Goal: Task Accomplishment & Management: Use online tool/utility

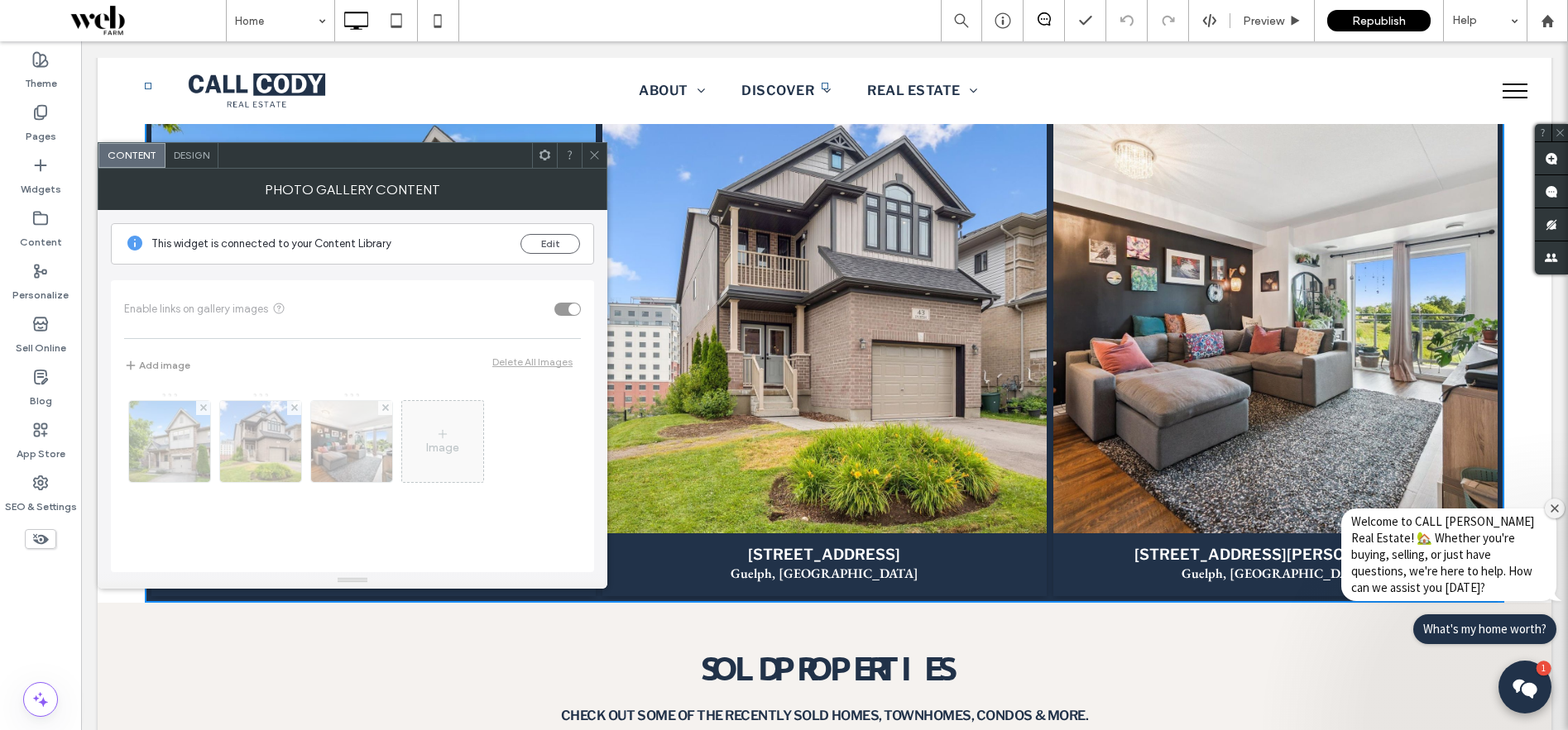
scroll to position [1855, 0]
click at [594, 161] on span at bounding box center [594, 155] width 12 height 25
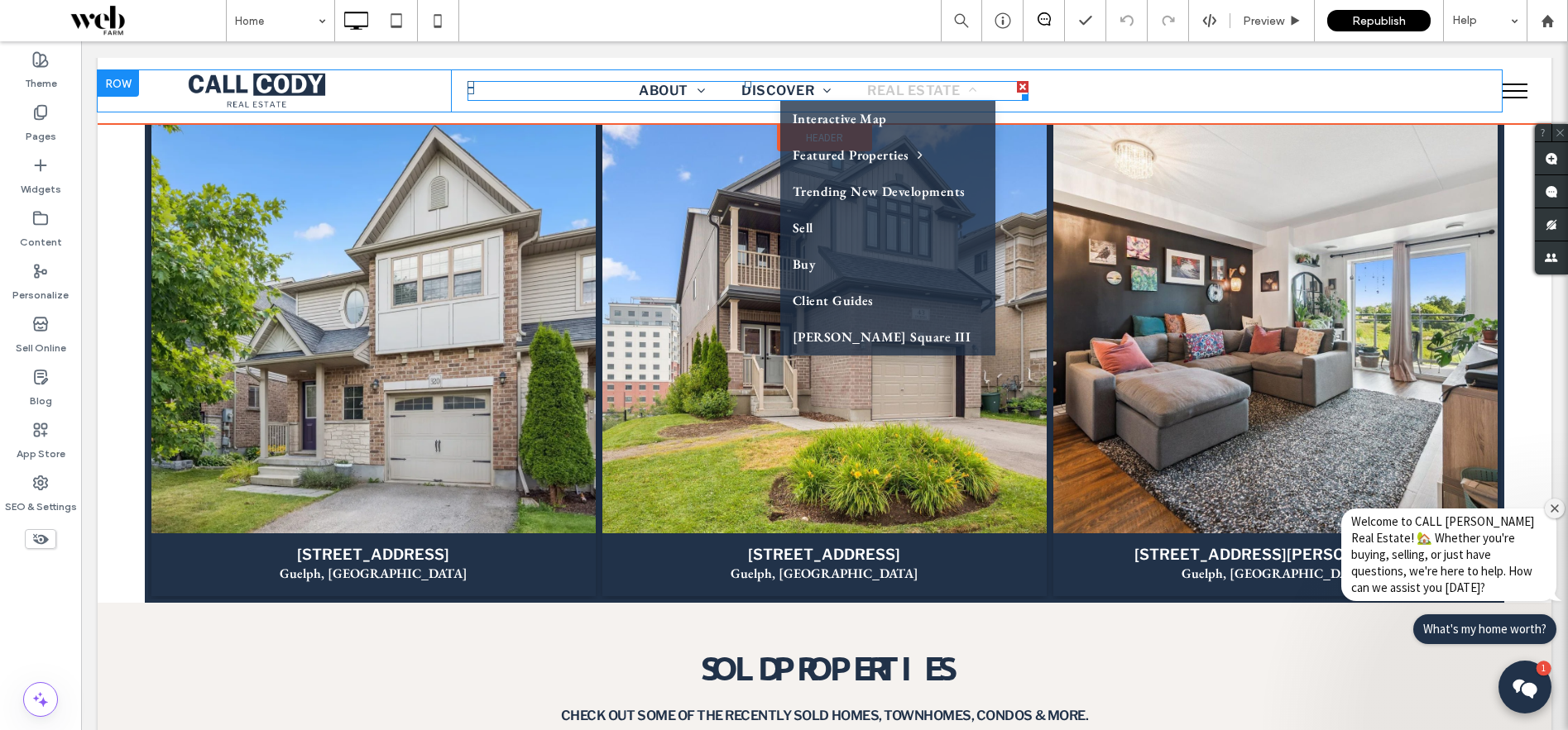
click at [973, 93] on span at bounding box center [968, 90] width 16 height 13
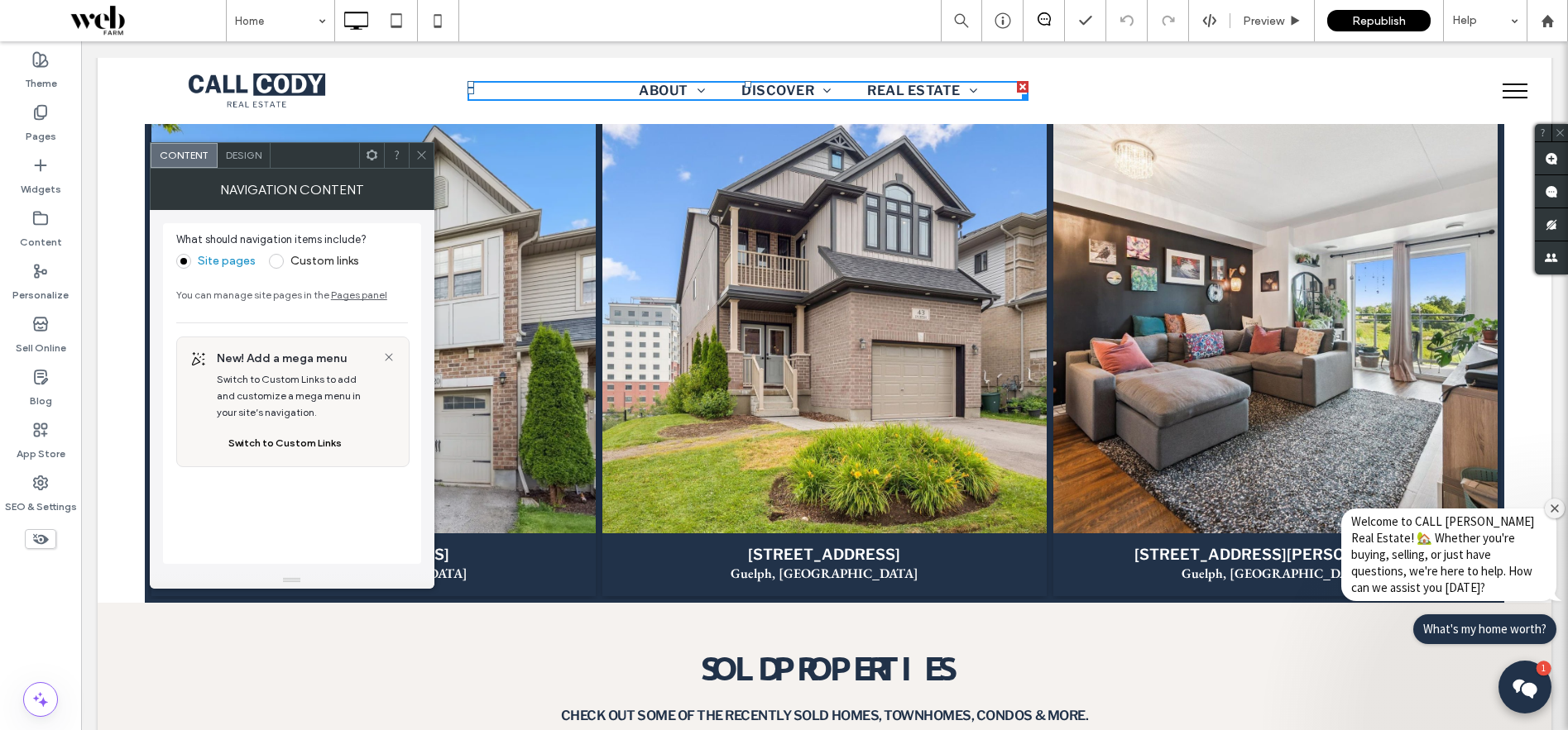
click at [418, 153] on icon at bounding box center [421, 155] width 12 height 12
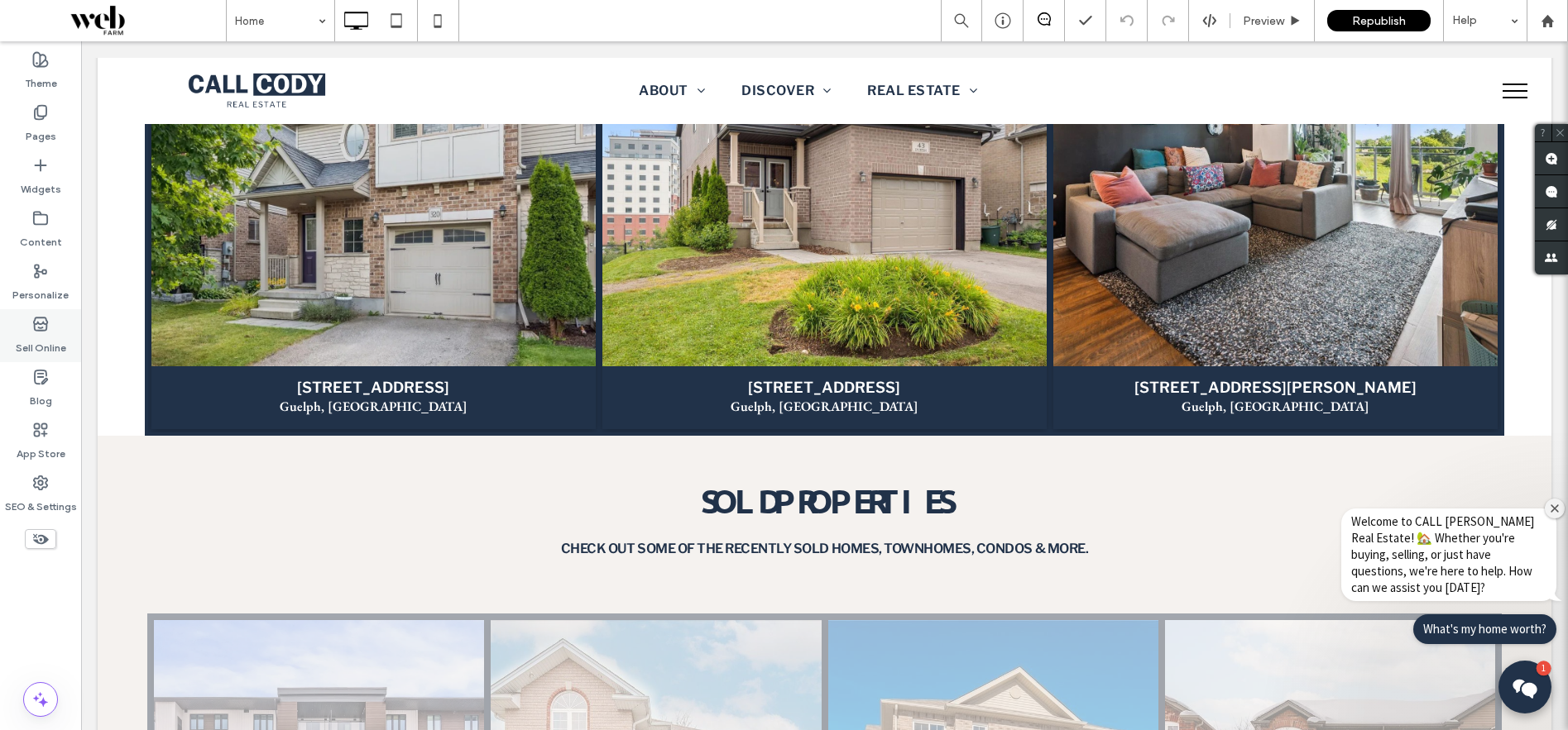
scroll to position [2029, 0]
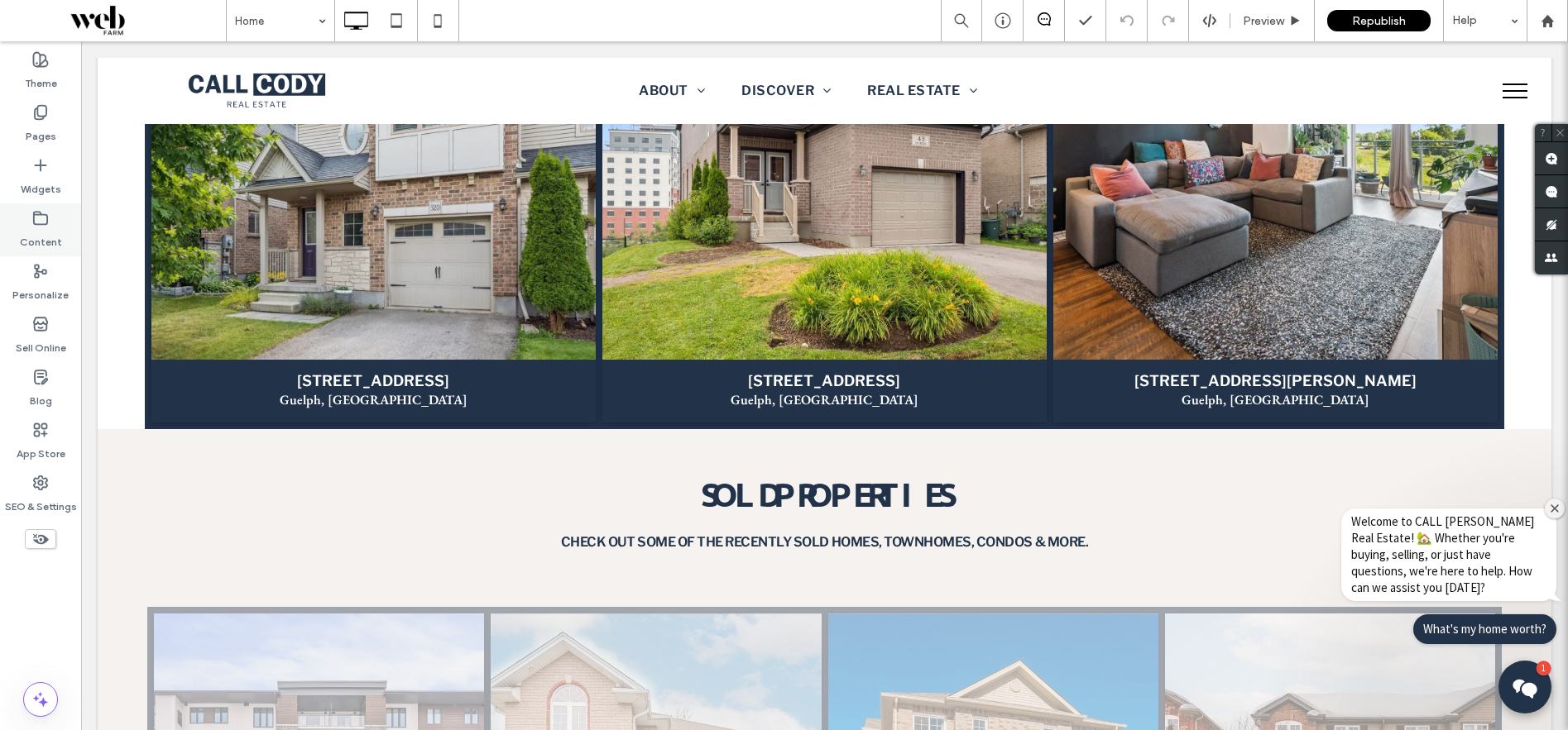
click at [32, 222] on icon at bounding box center [40, 218] width 16 height 16
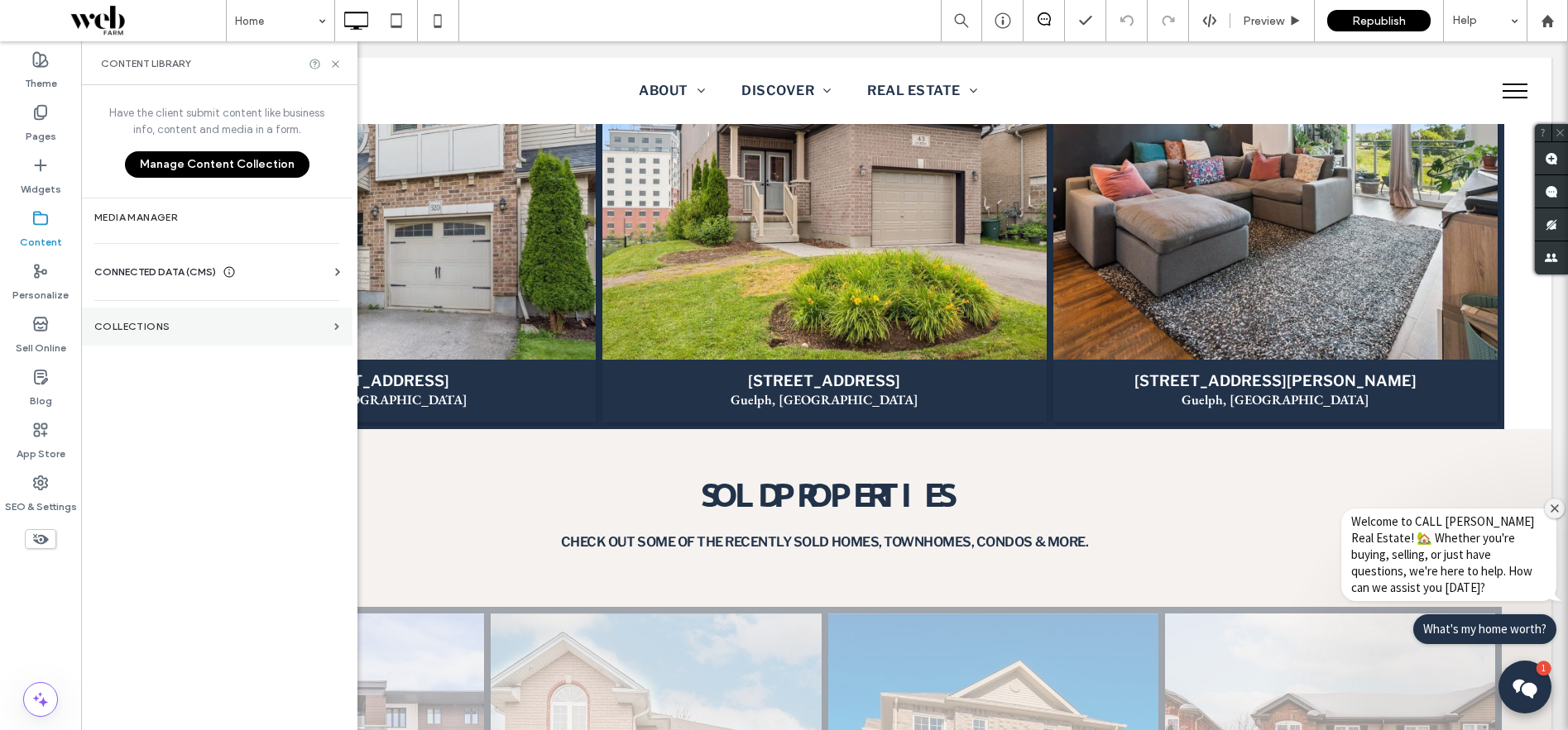
click at [181, 328] on label "Collections" at bounding box center [211, 326] width 234 height 11
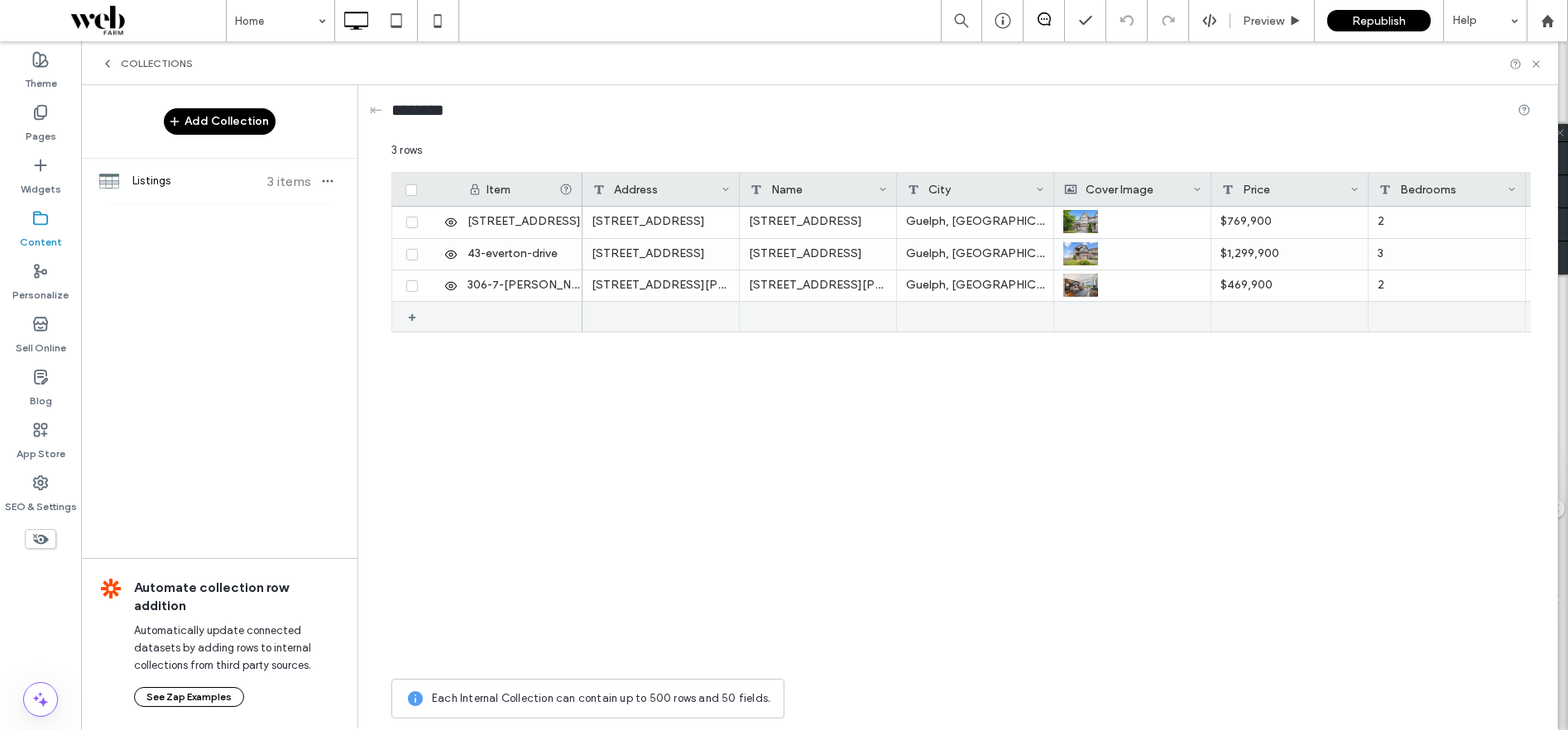
click at [419, 316] on div "+" at bounding box center [418, 317] width 21 height 29
click at [478, 316] on div "1" at bounding box center [520, 317] width 124 height 30
click at [490, 317] on div "1" at bounding box center [520, 317] width 124 height 30
click at [635, 313] on div at bounding box center [661, 317] width 157 height 30
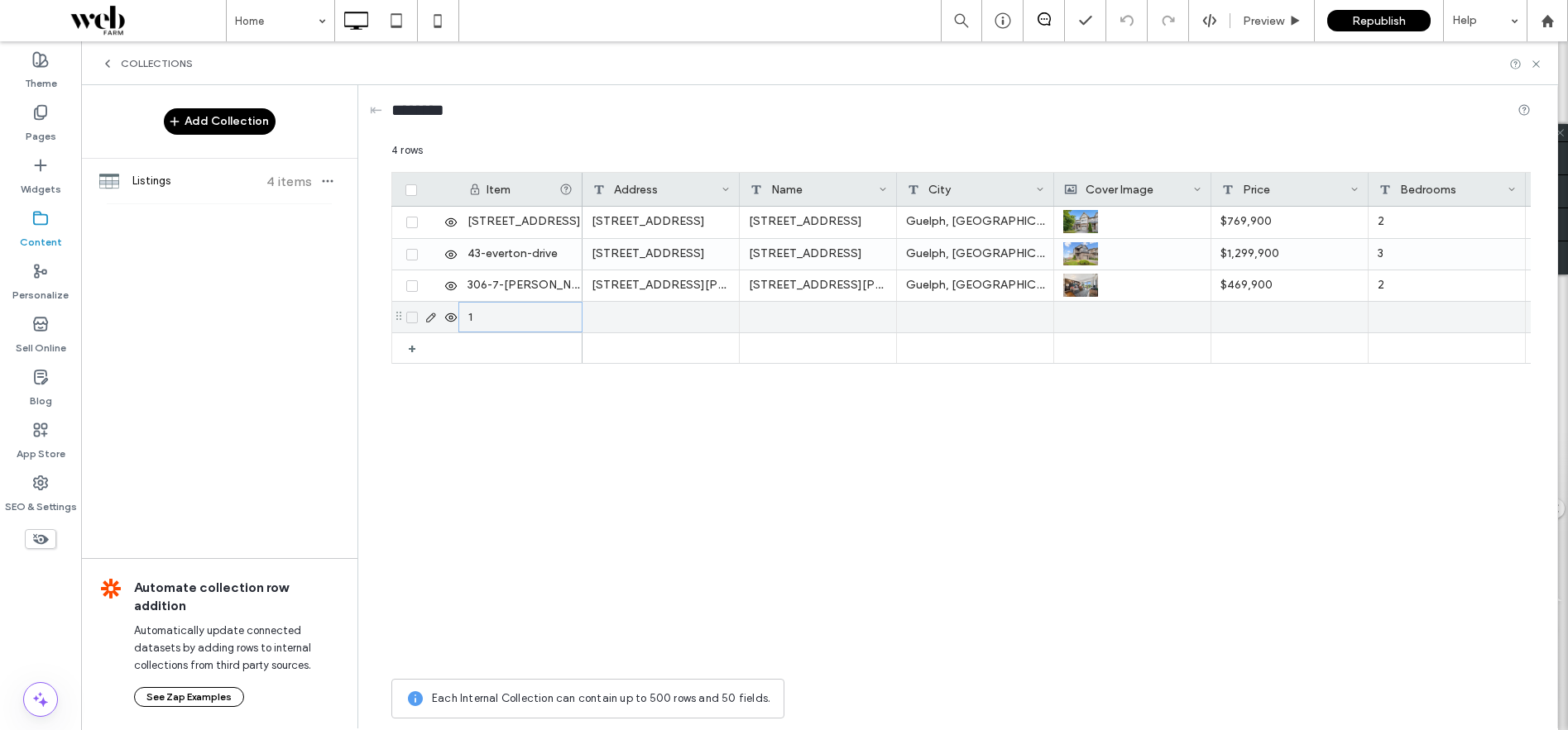
click at [498, 313] on div "1" at bounding box center [520, 317] width 124 height 30
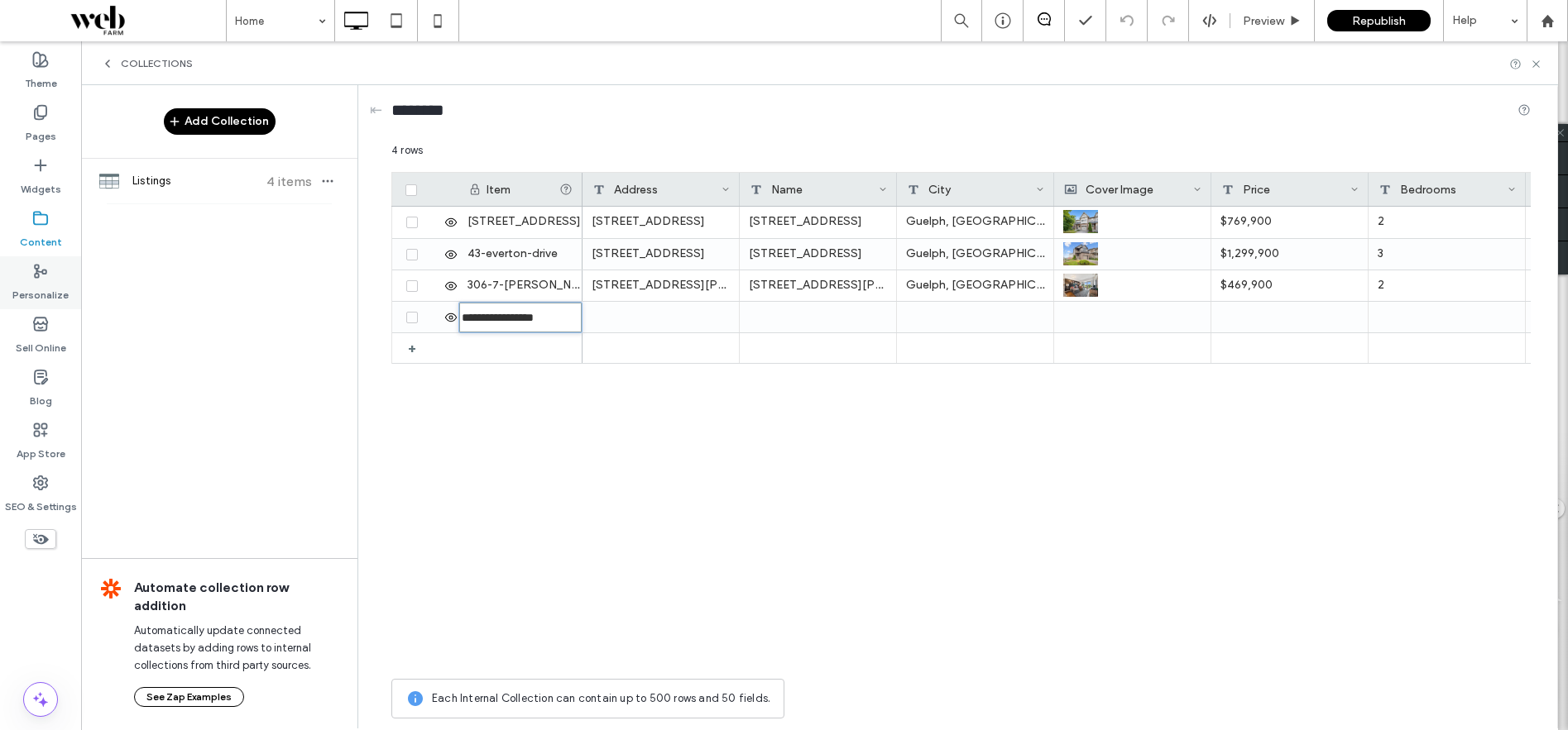
type input "**********"
click at [670, 319] on div at bounding box center [661, 317] width 157 height 30
click at [654, 307] on textarea "plain-text-cell" at bounding box center [672, 296] width 182 height 49
type textarea "**********"
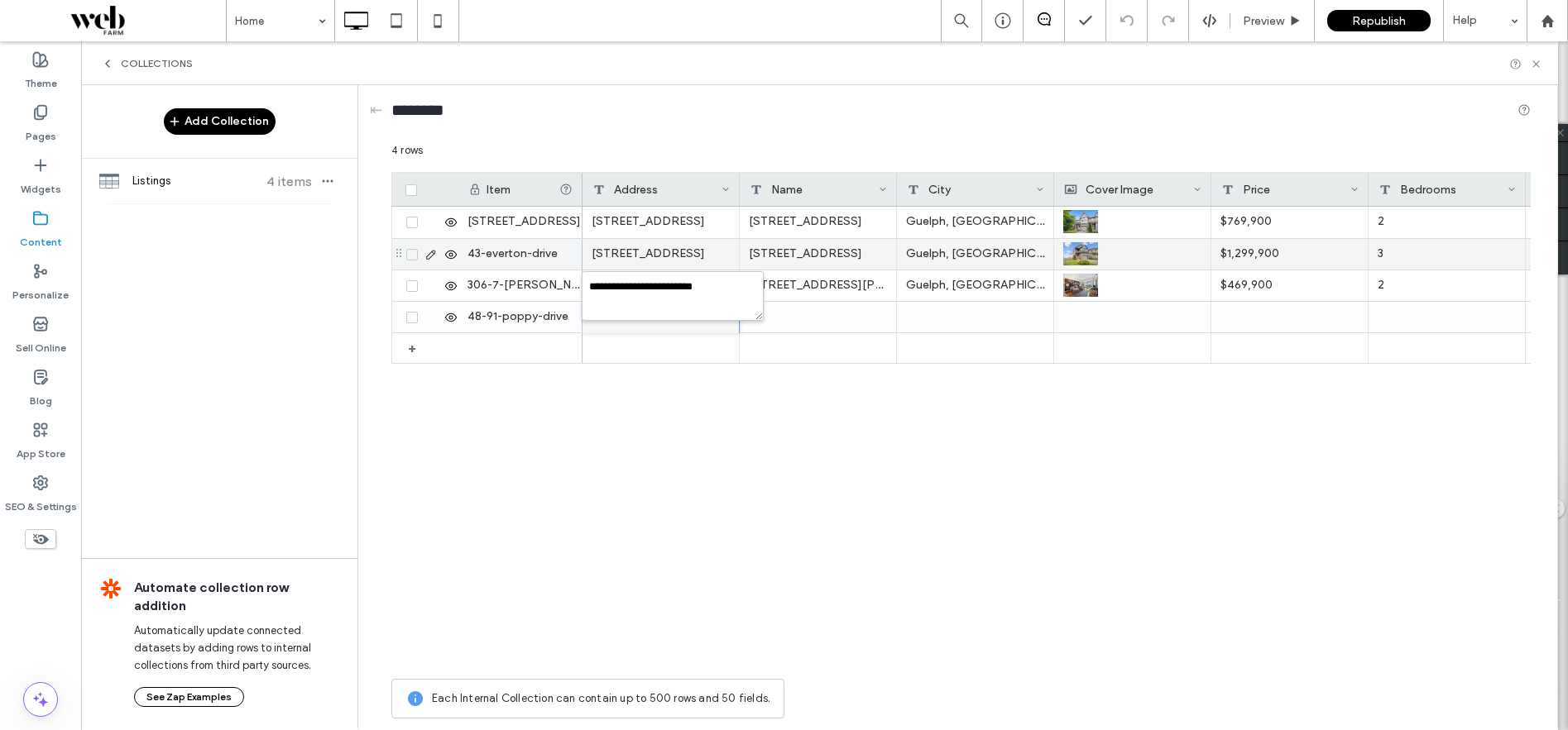
click at [697, 255] on div "43 Everton Drive, Guelph ON" at bounding box center [661, 253] width 157 height 30
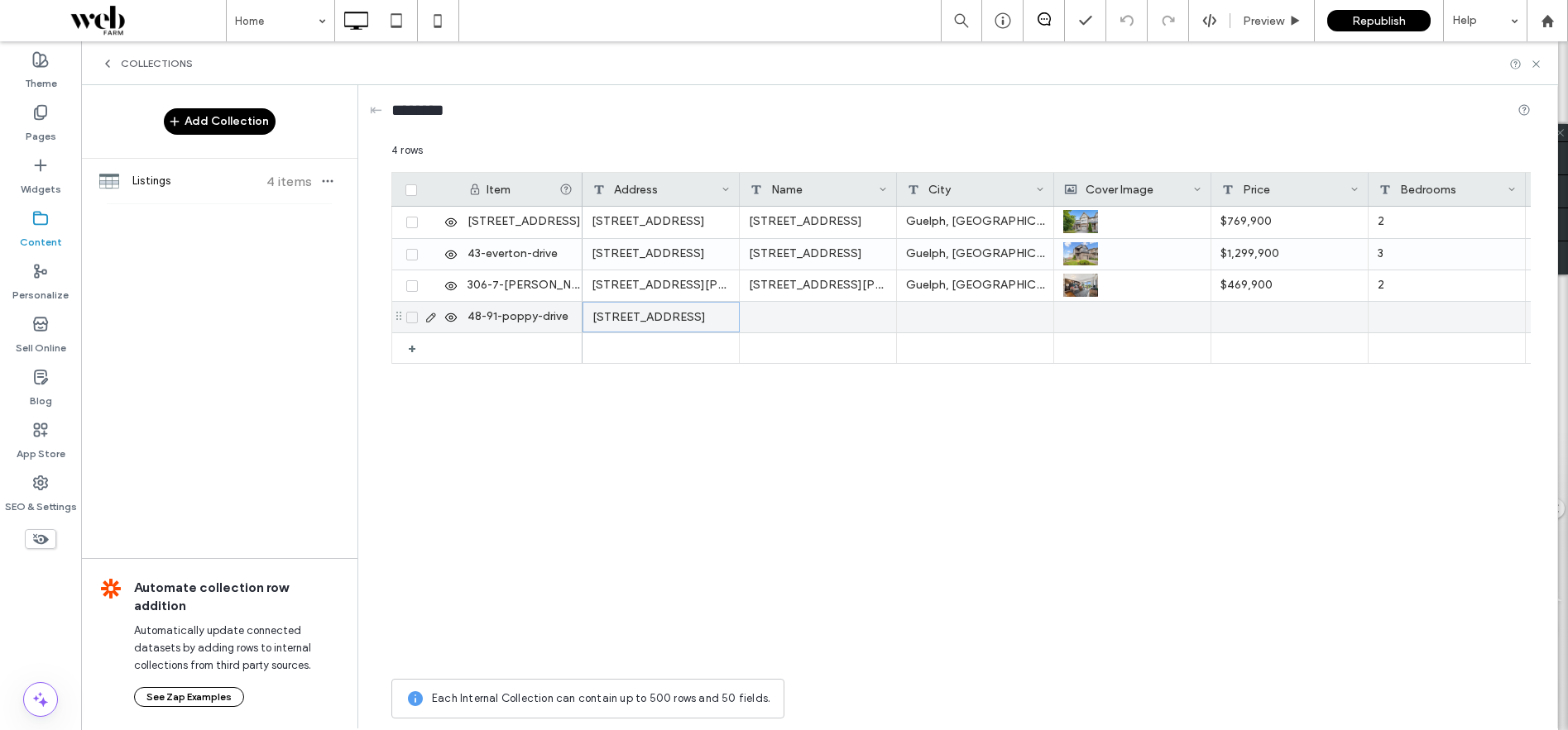
click at [702, 319] on div "48-91 Poppy Drive, Guelph" at bounding box center [661, 317] width 157 height 30
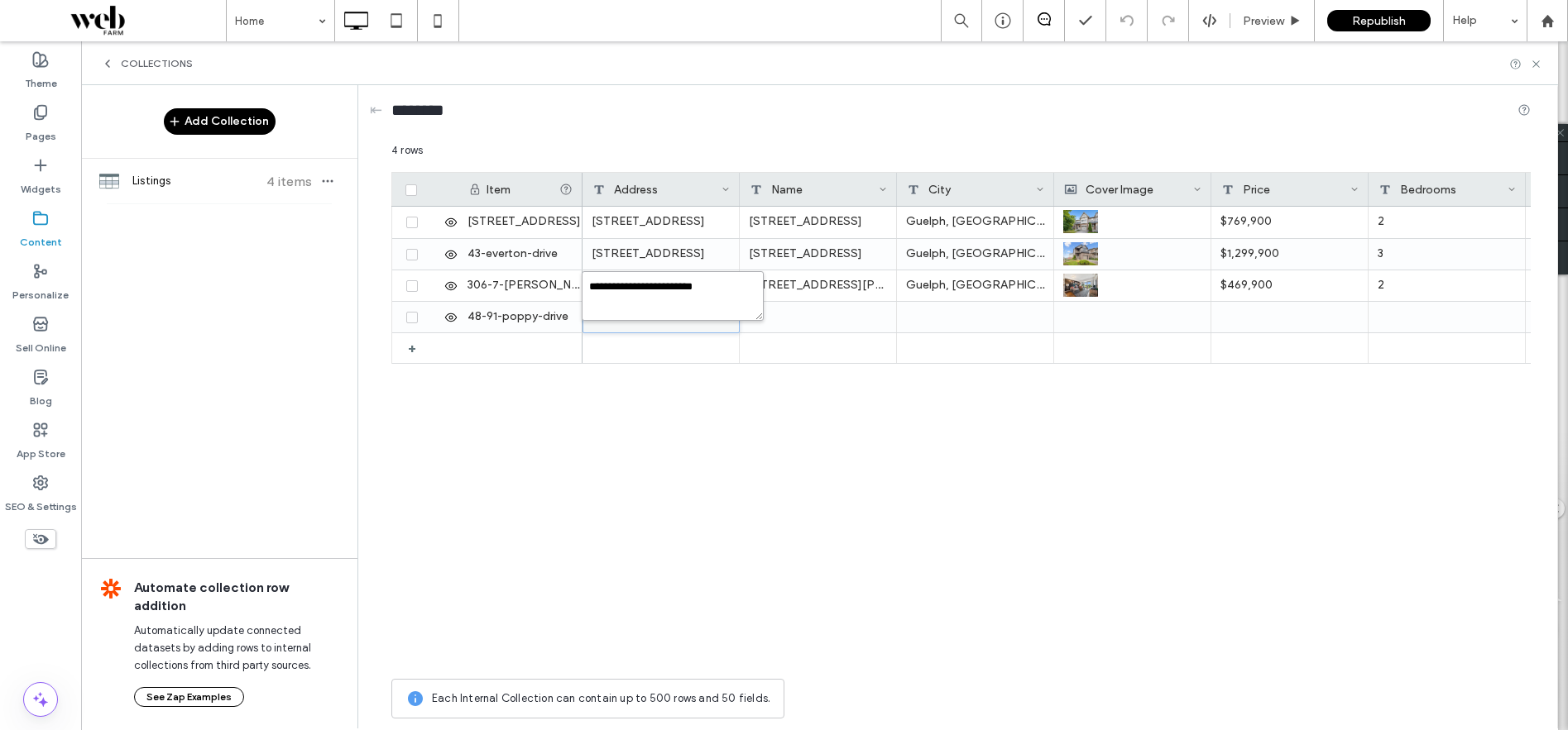
click at [734, 298] on textarea "**********" at bounding box center [672, 296] width 182 height 49
type textarea "**********"
drag, startPoint x: 678, startPoint y: 286, endPoint x: 587, endPoint y: 285, distance: 91.0
click at [587, 285] on textarea "**********" at bounding box center [672, 296] width 182 height 49
click at [855, 316] on div at bounding box center [819, 317] width 157 height 30
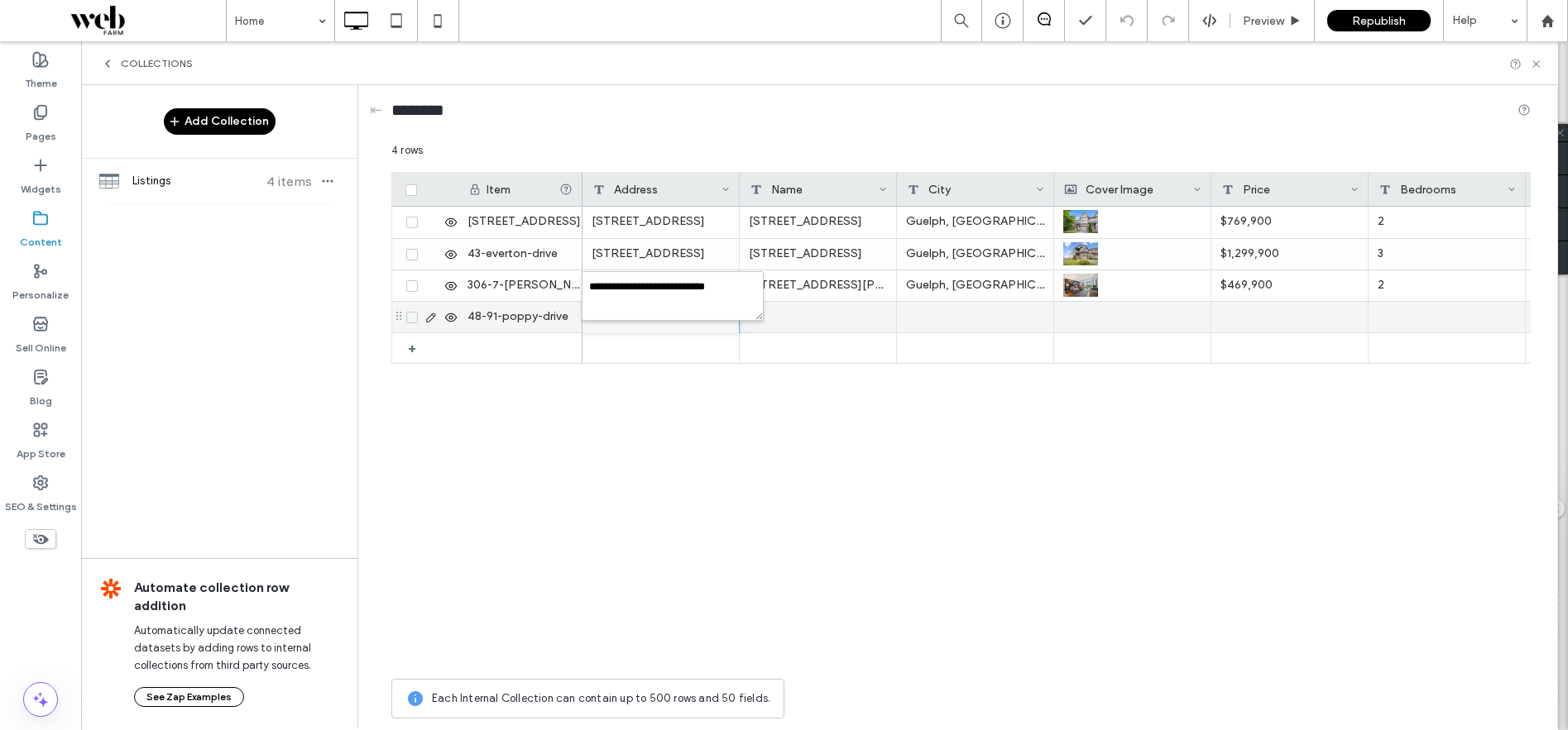
click at [855, 316] on div at bounding box center [819, 317] width 157 height 30
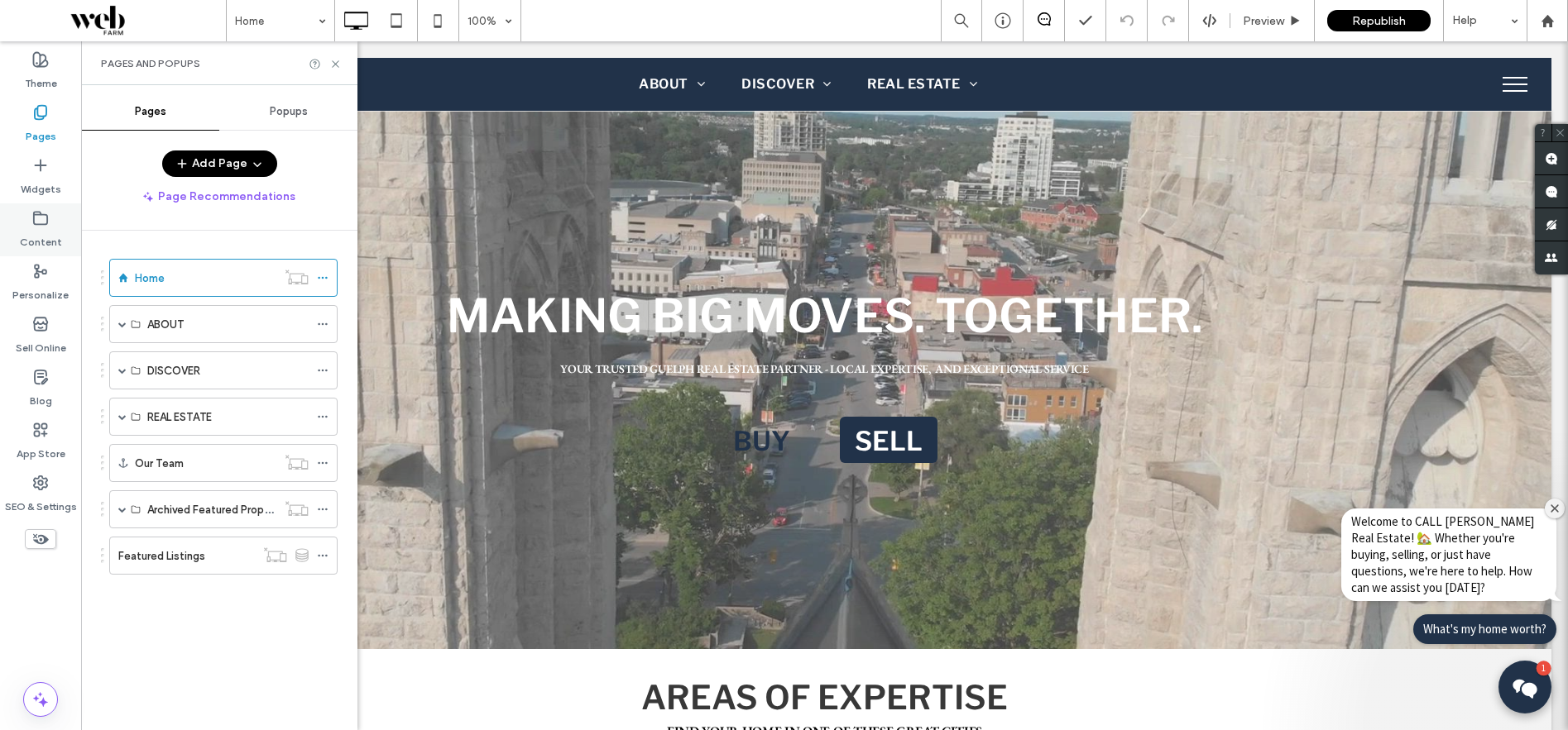
click at [45, 234] on label "Content" at bounding box center [41, 238] width 42 height 23
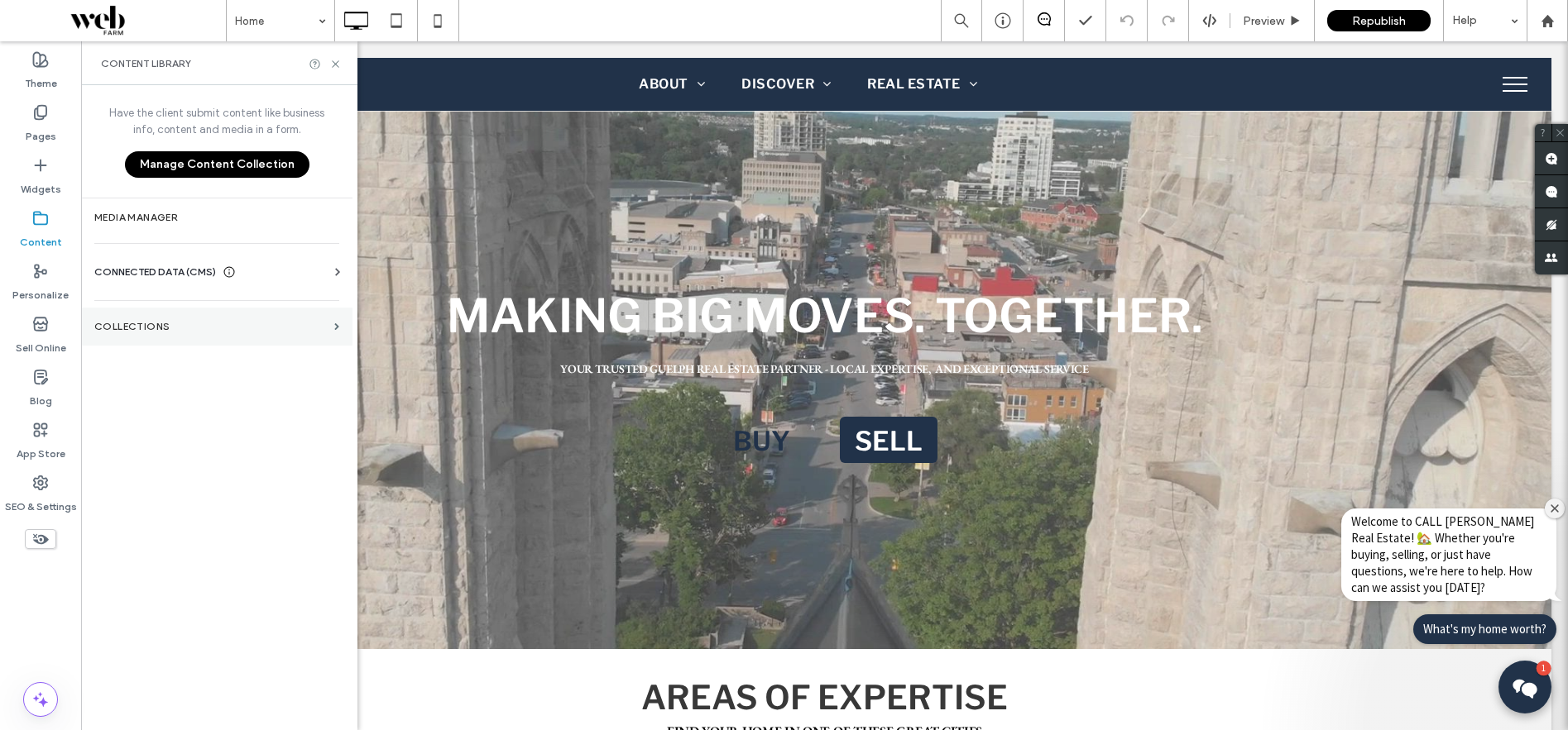
click at [161, 318] on section "Collections" at bounding box center [217, 327] width 272 height 38
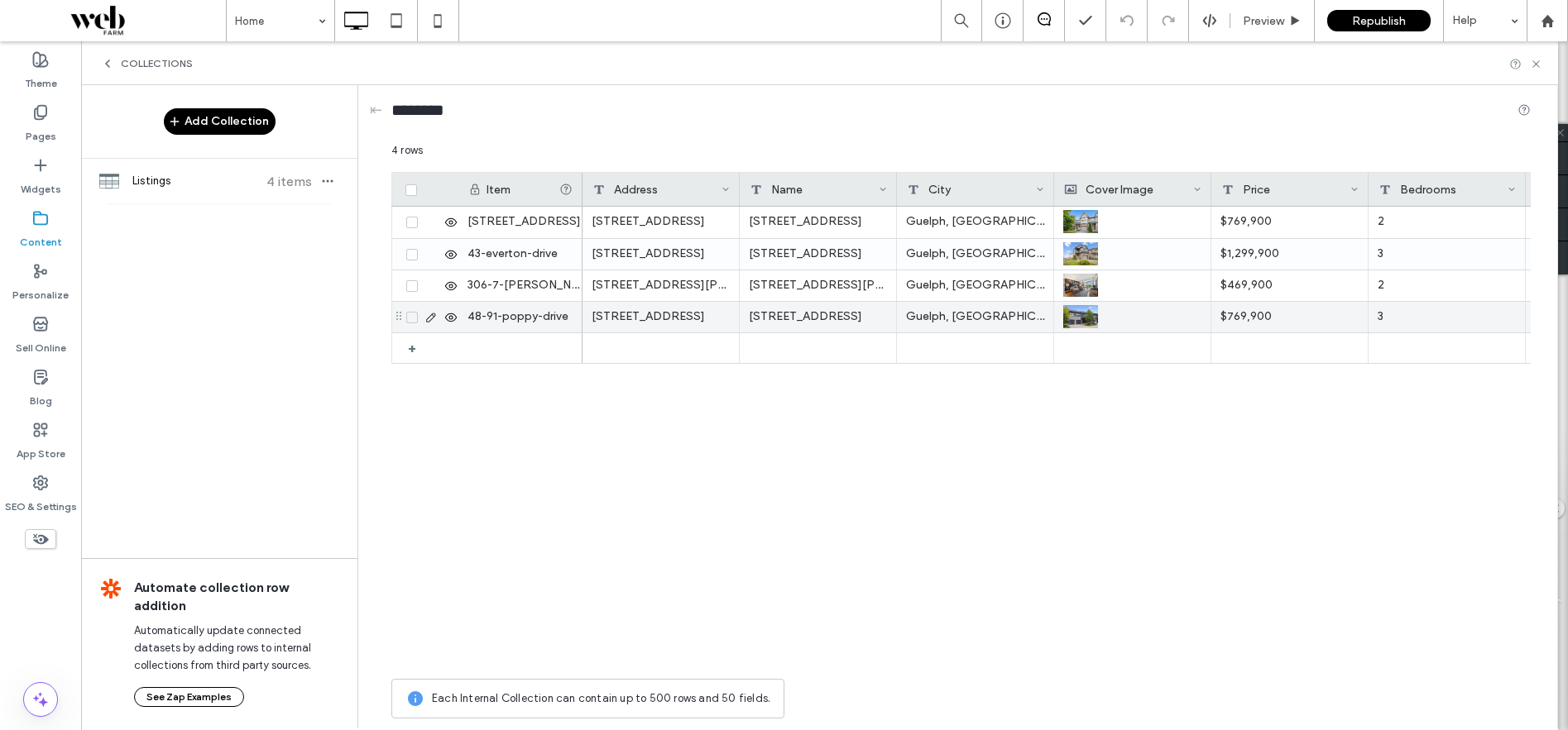
click at [411, 324] on div at bounding box center [430, 317] width 57 height 30
click at [414, 317] on icon at bounding box center [412, 317] width 7 height 5
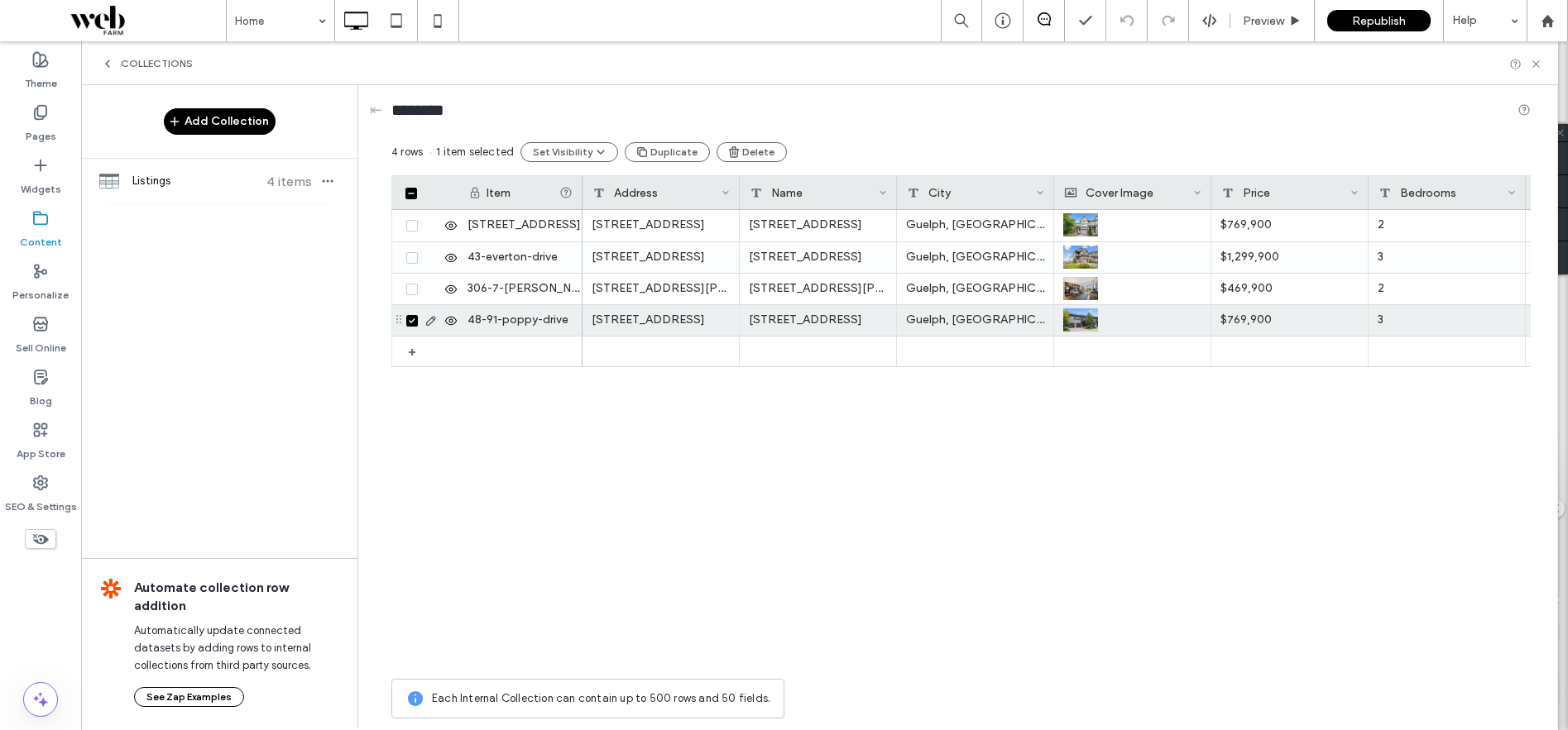
click at [412, 319] on icon at bounding box center [412, 321] width 7 height 5
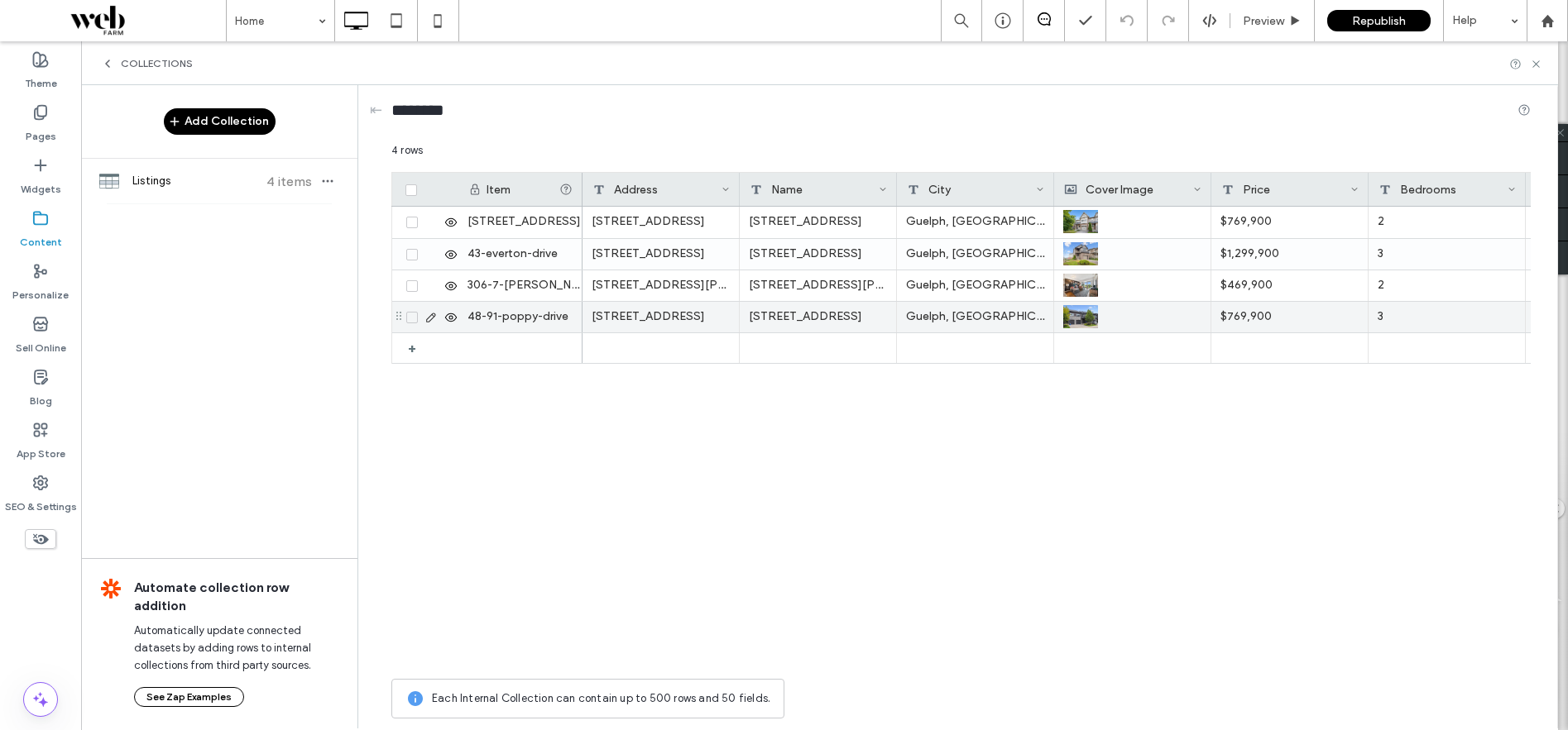
click at [415, 314] on span at bounding box center [412, 317] width 11 height 11
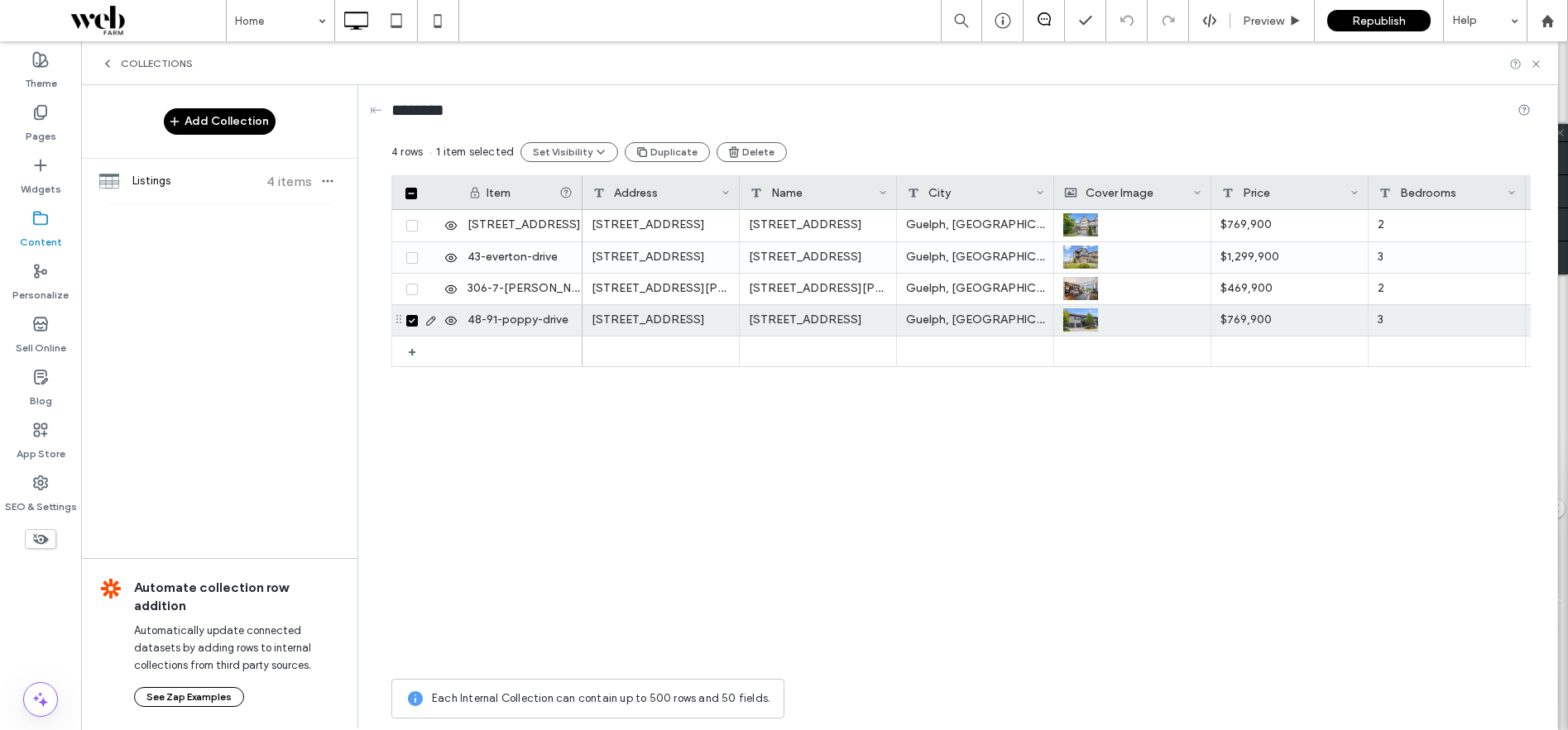
click at [415, 316] on span at bounding box center [412, 320] width 11 height 11
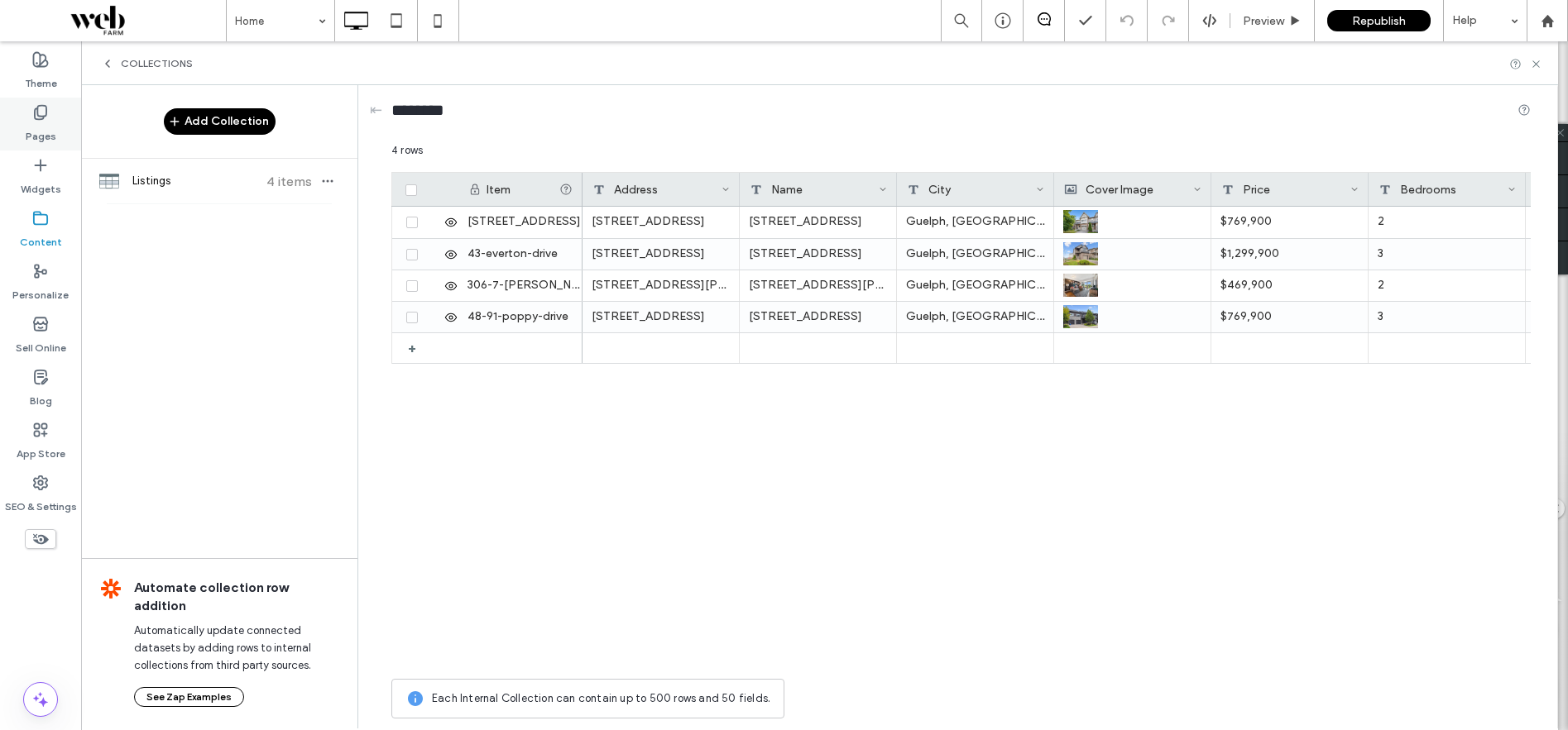
click at [47, 122] on label "Pages" at bounding box center [41, 132] width 30 height 23
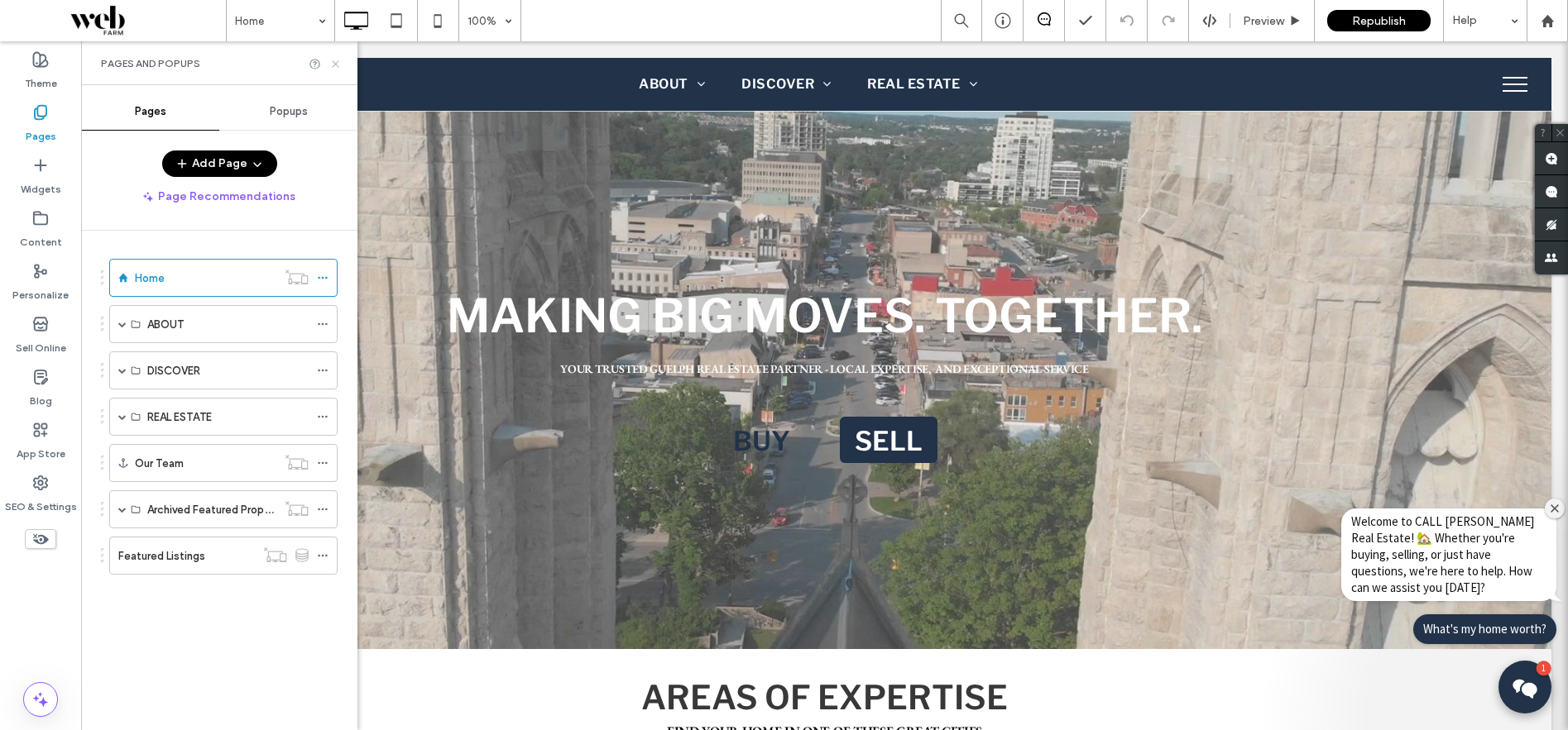
click at [333, 66] on icon at bounding box center [336, 64] width 12 height 12
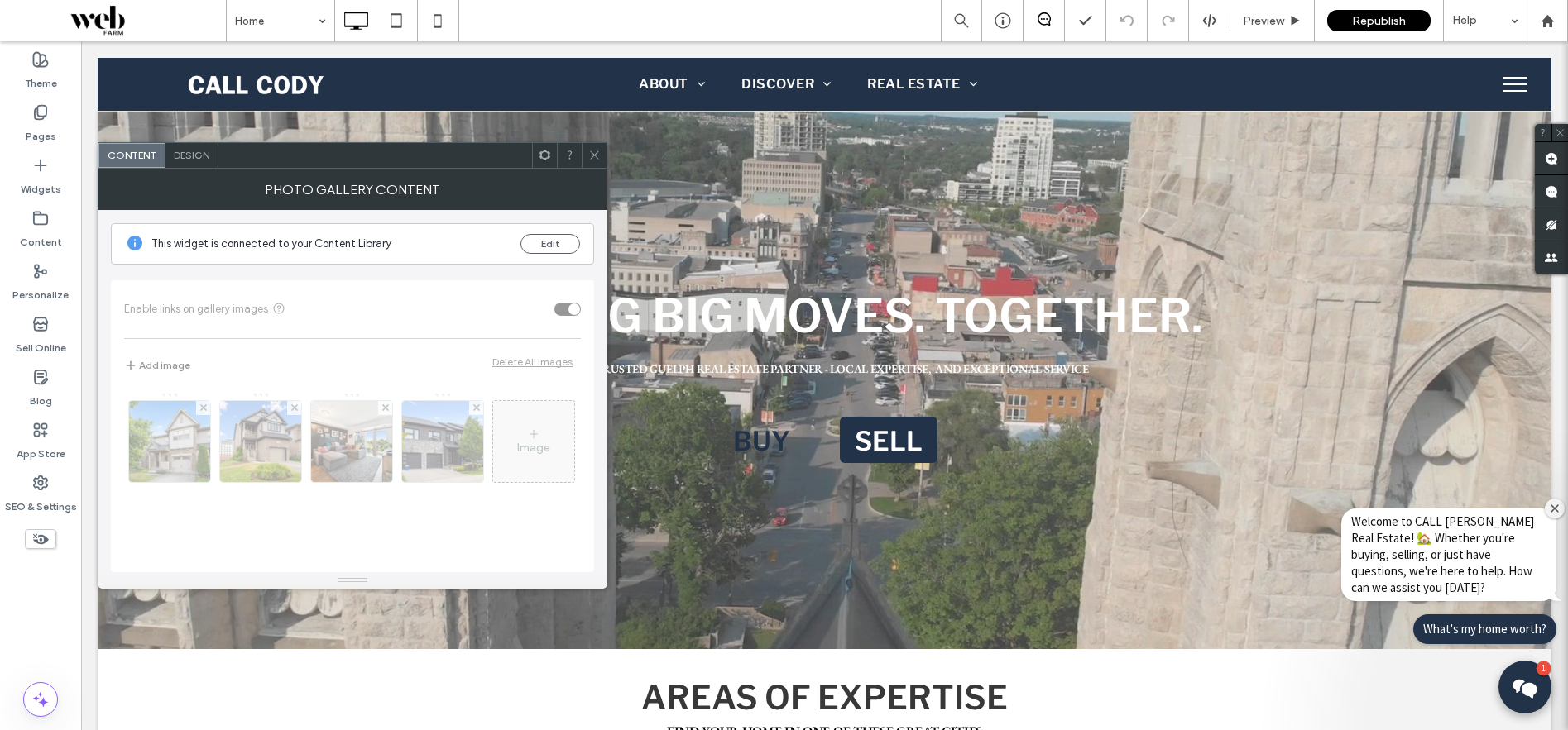
click at [180, 160] on span "Design" at bounding box center [191, 155] width 35 height 12
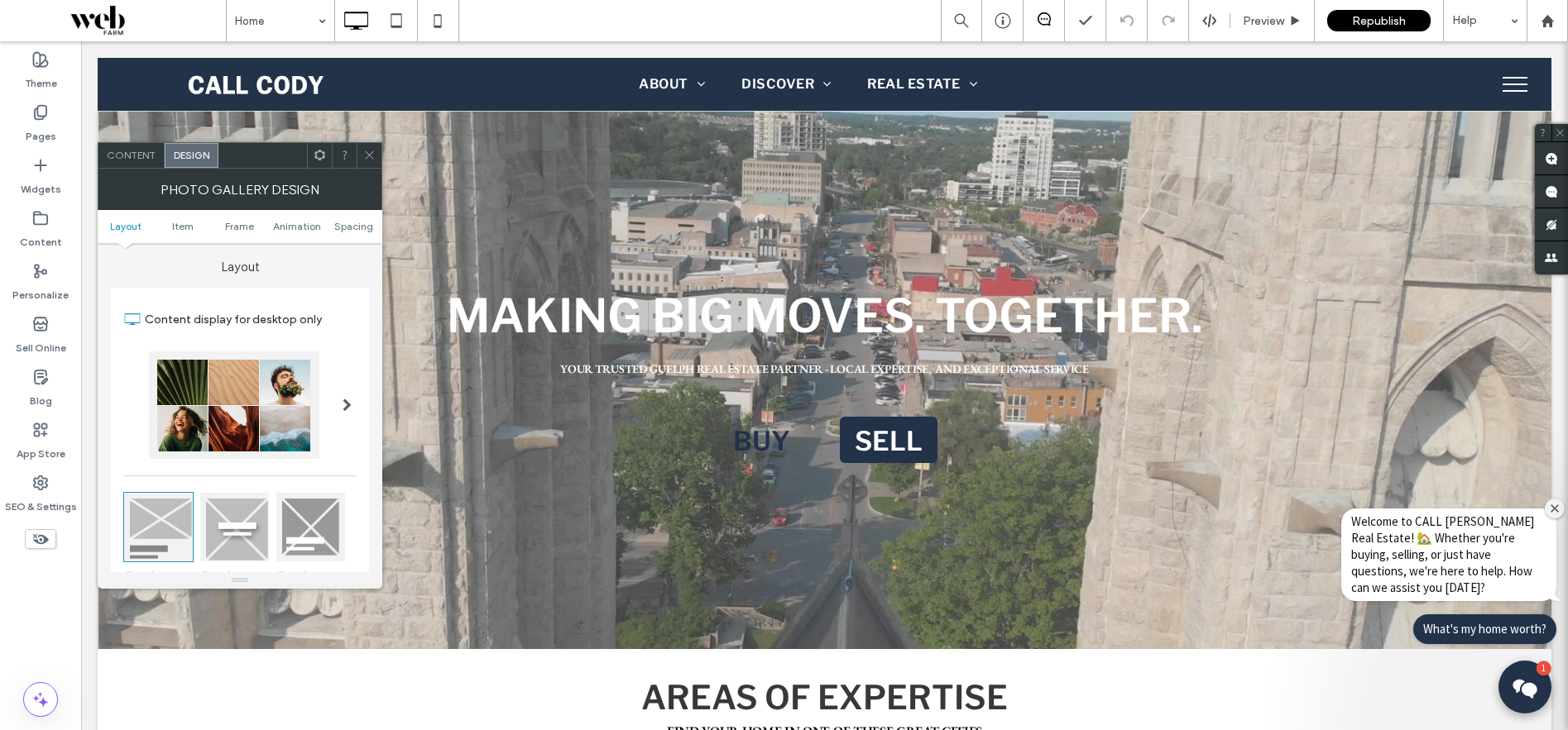
scroll to position [953, 0]
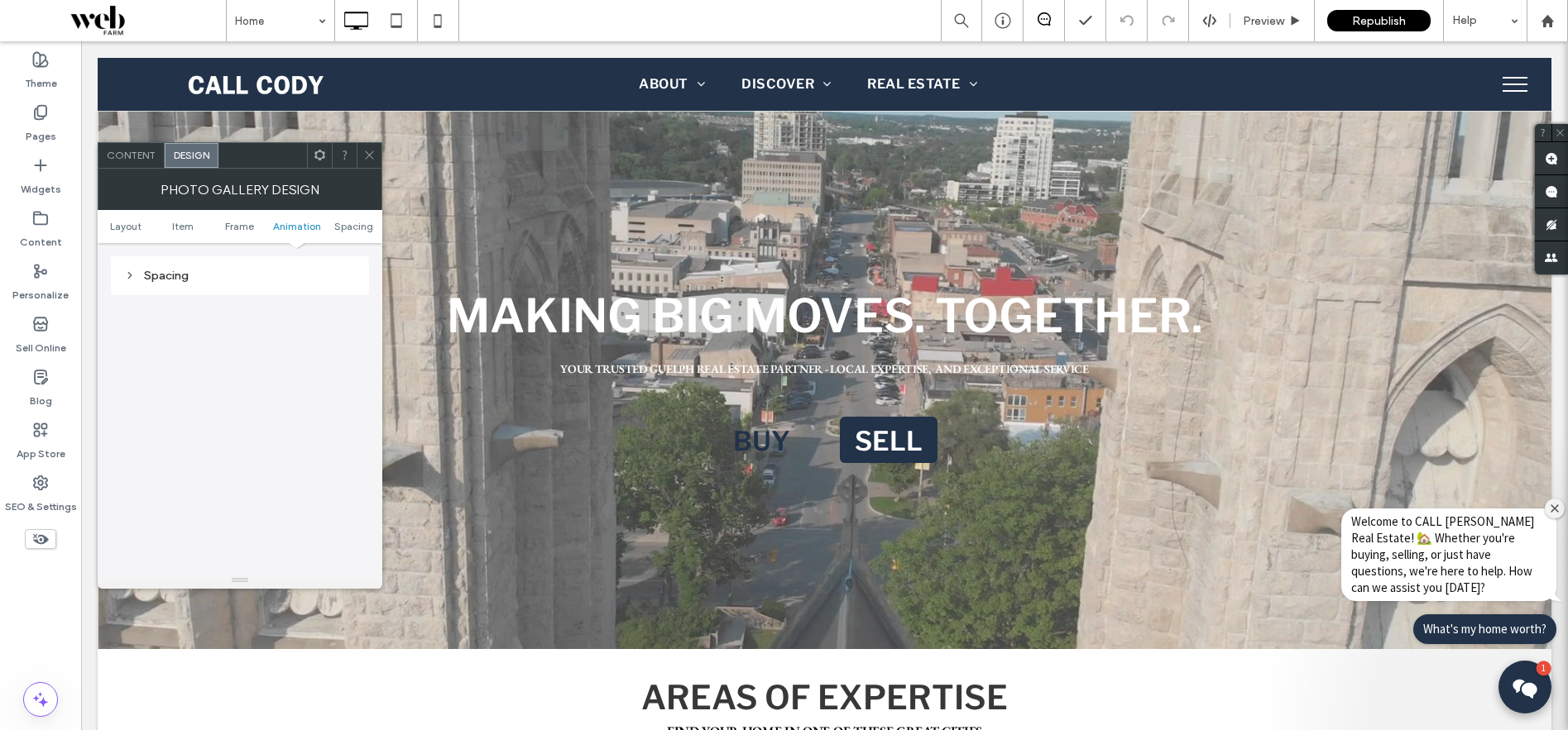
click at [369, 158] on icon at bounding box center [370, 155] width 12 height 12
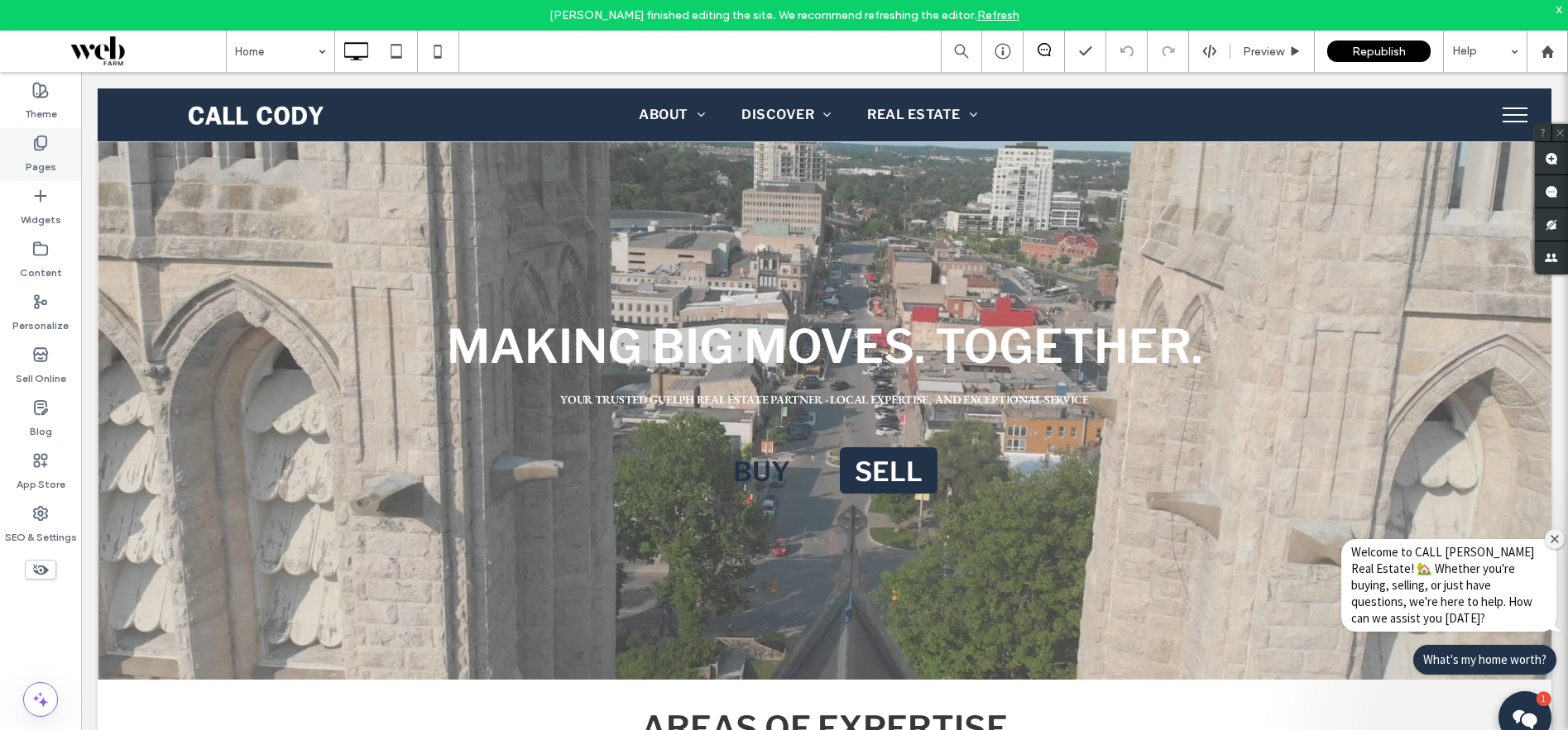
click at [43, 166] on label "Pages" at bounding box center [41, 163] width 30 height 23
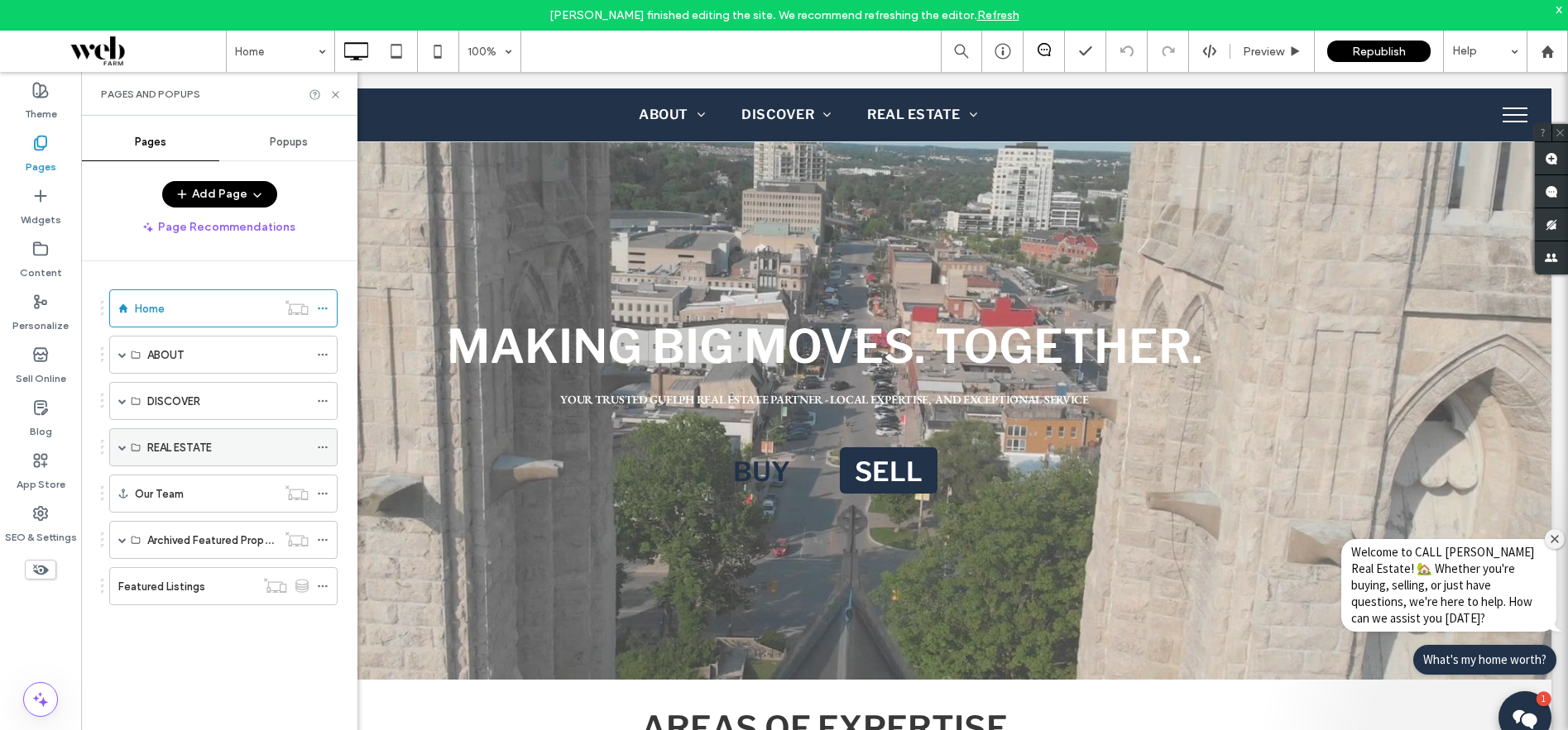
click at [121, 448] on span at bounding box center [123, 448] width 9 height 9
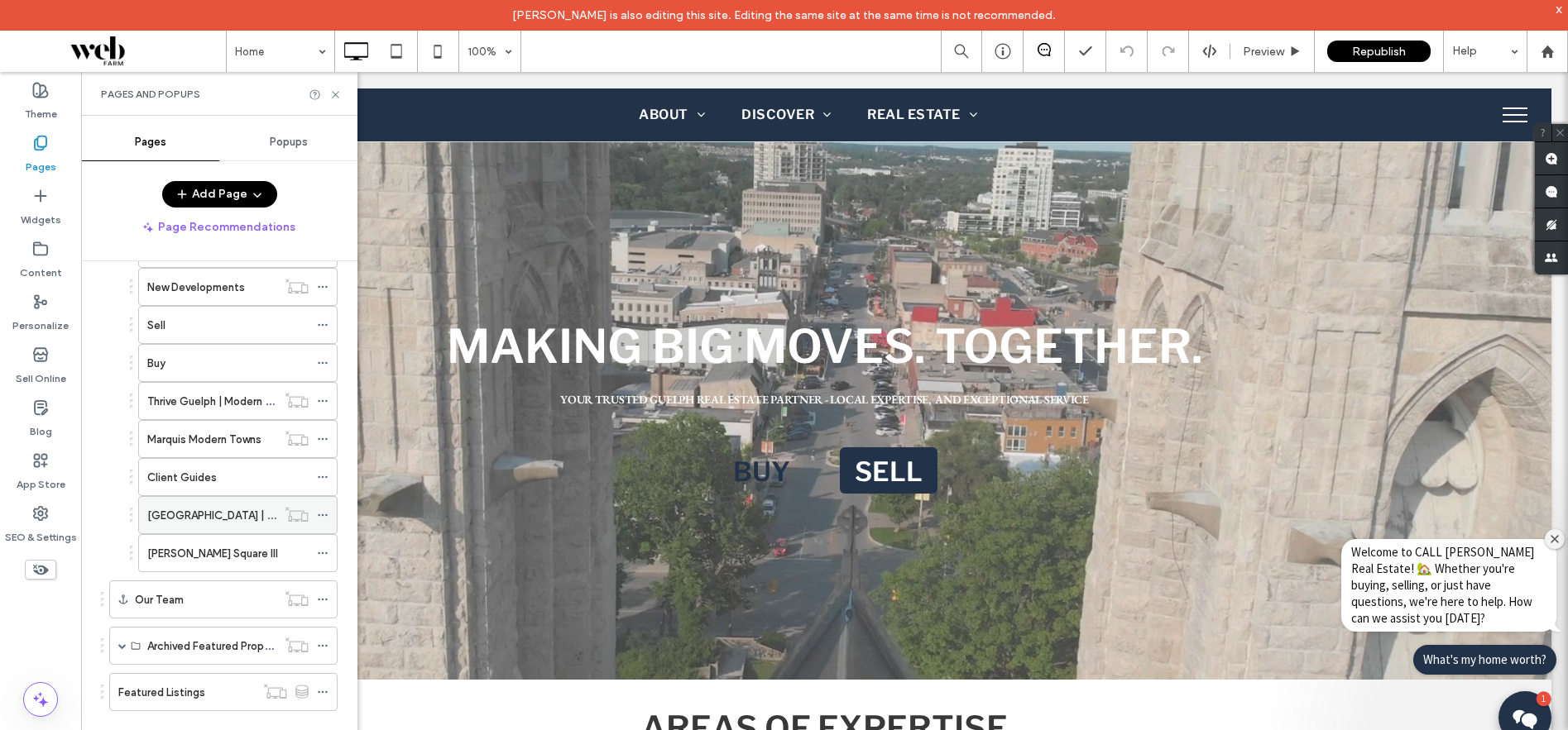
scroll to position [0, 0]
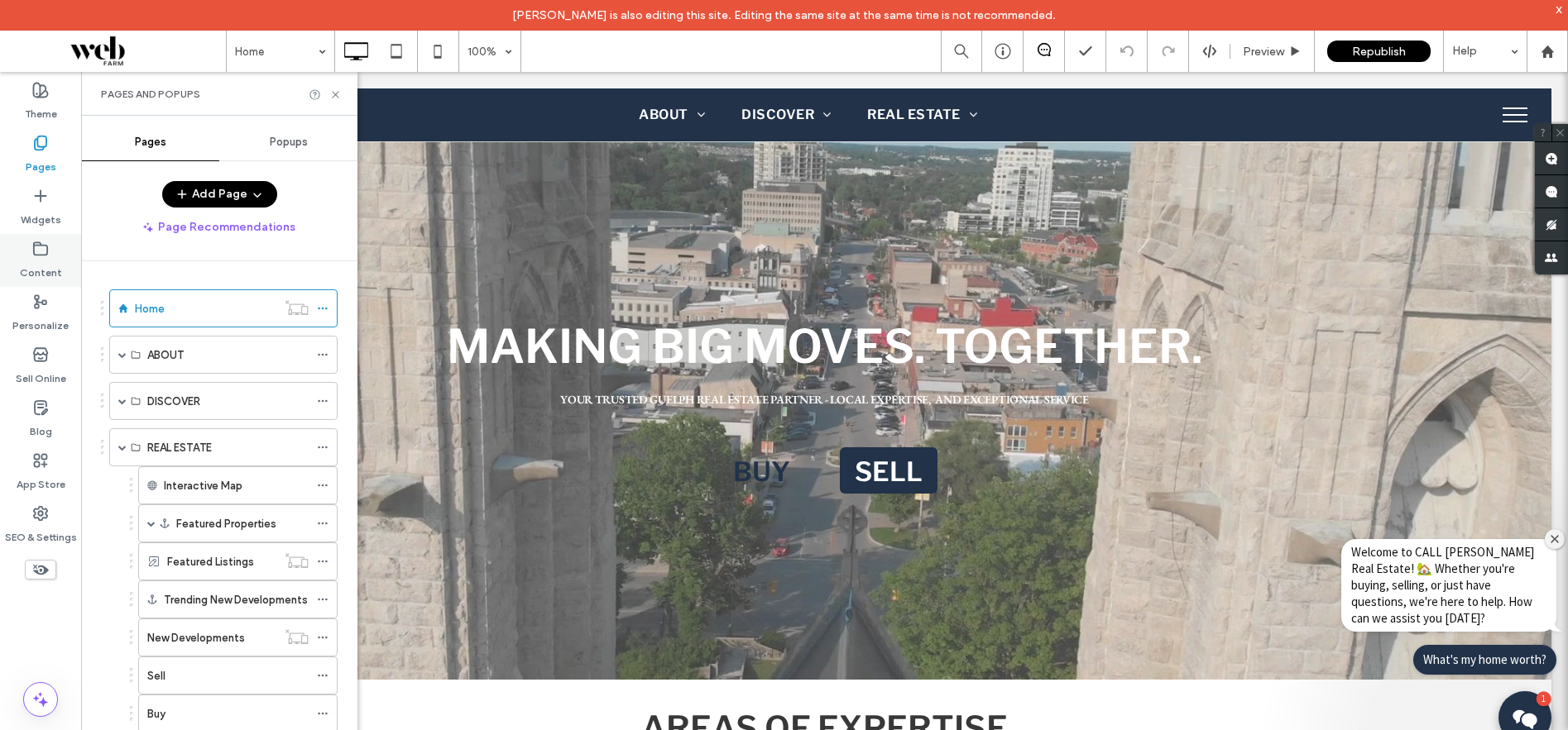
click at [42, 264] on label "Content" at bounding box center [41, 268] width 42 height 23
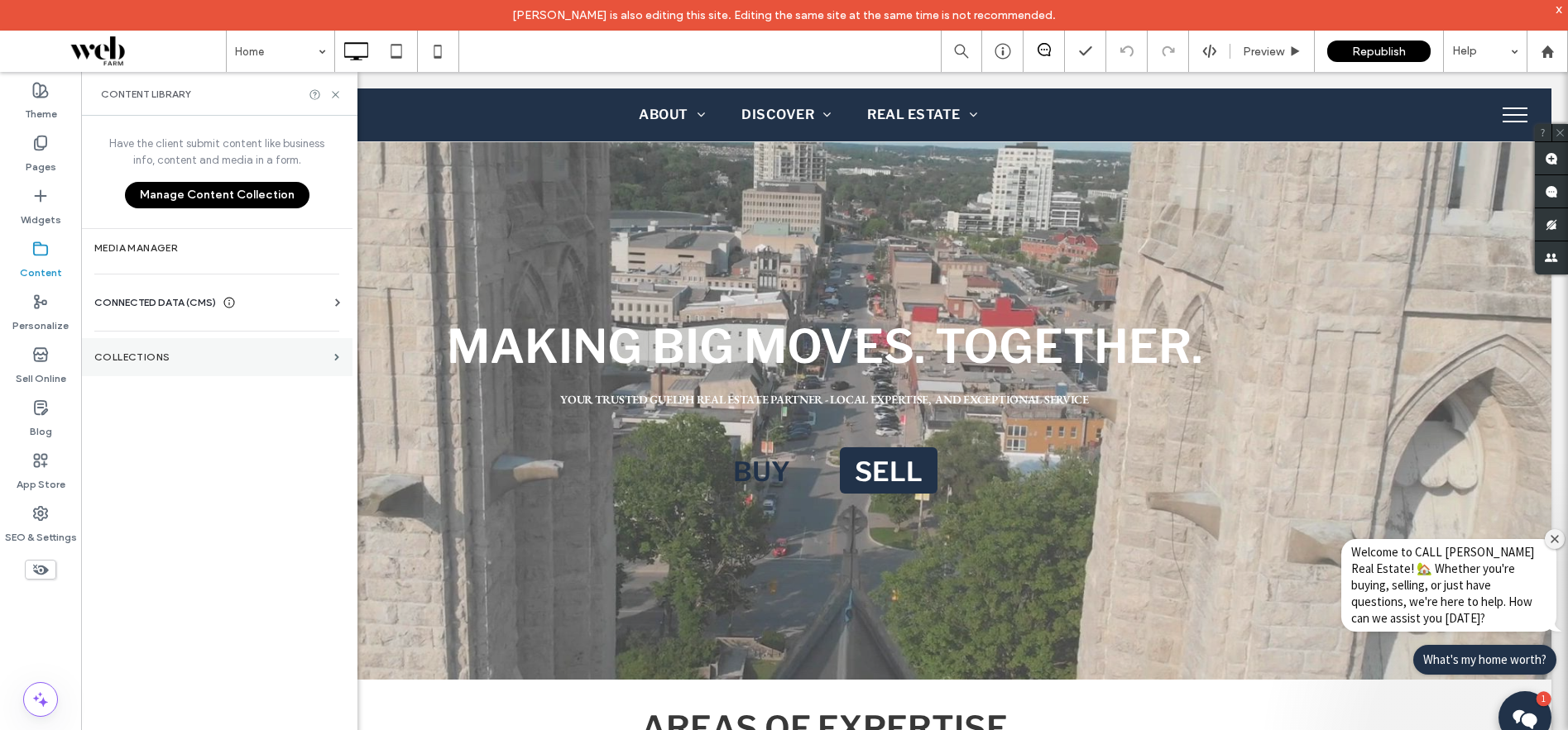
click at [182, 371] on section "Collections" at bounding box center [217, 357] width 272 height 38
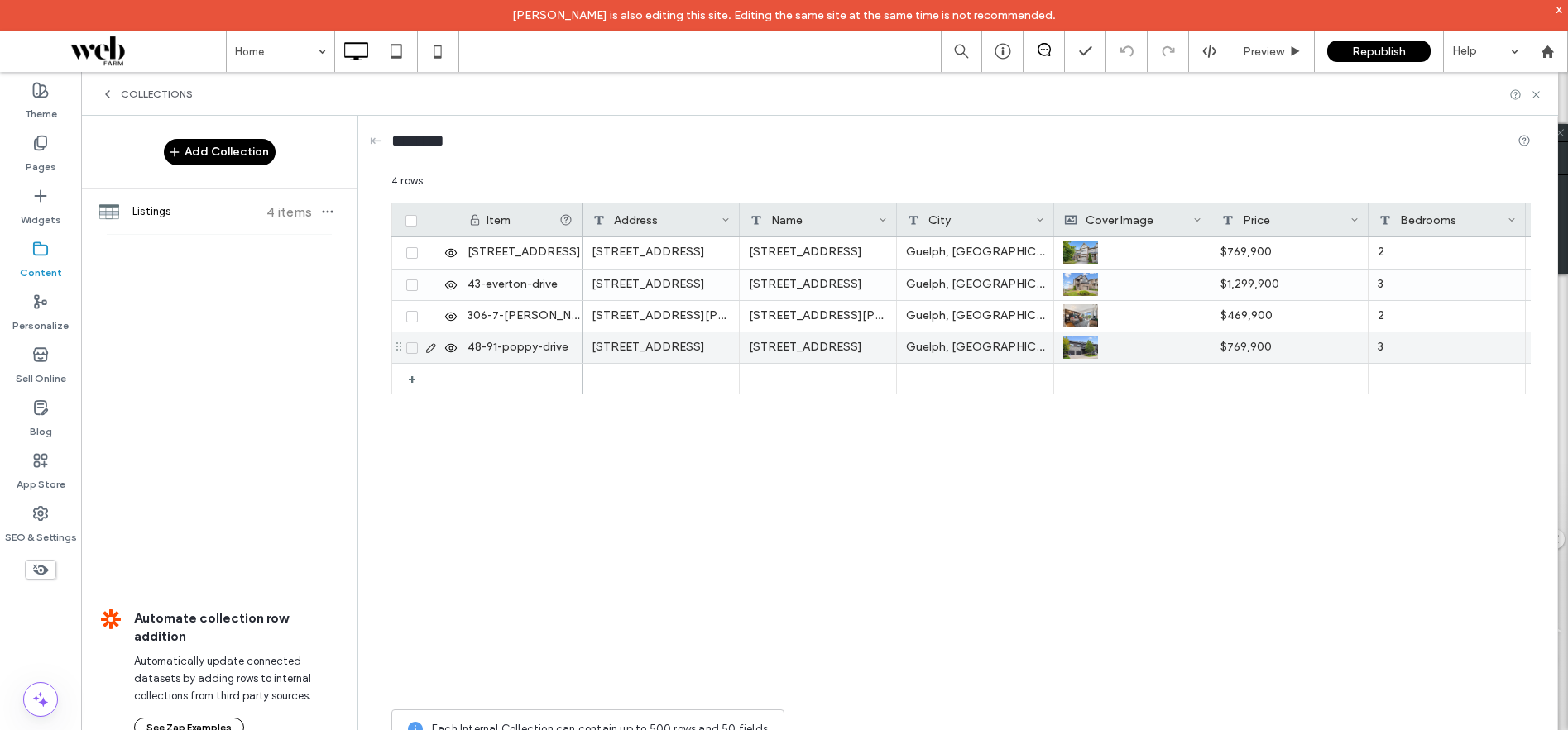
click at [410, 351] on span at bounding box center [412, 348] width 11 height 11
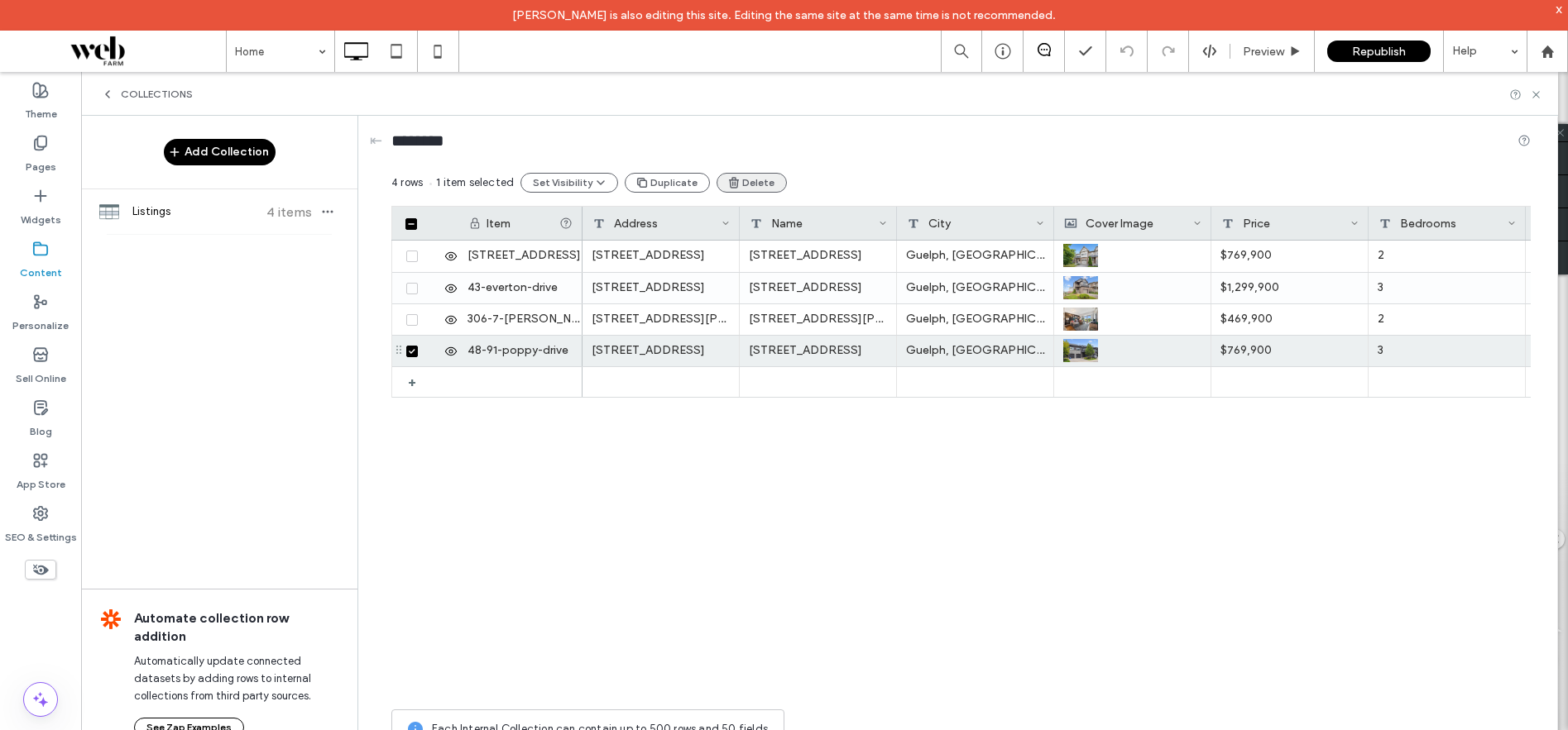
click at [764, 182] on button "Delete" at bounding box center [751, 182] width 70 height 20
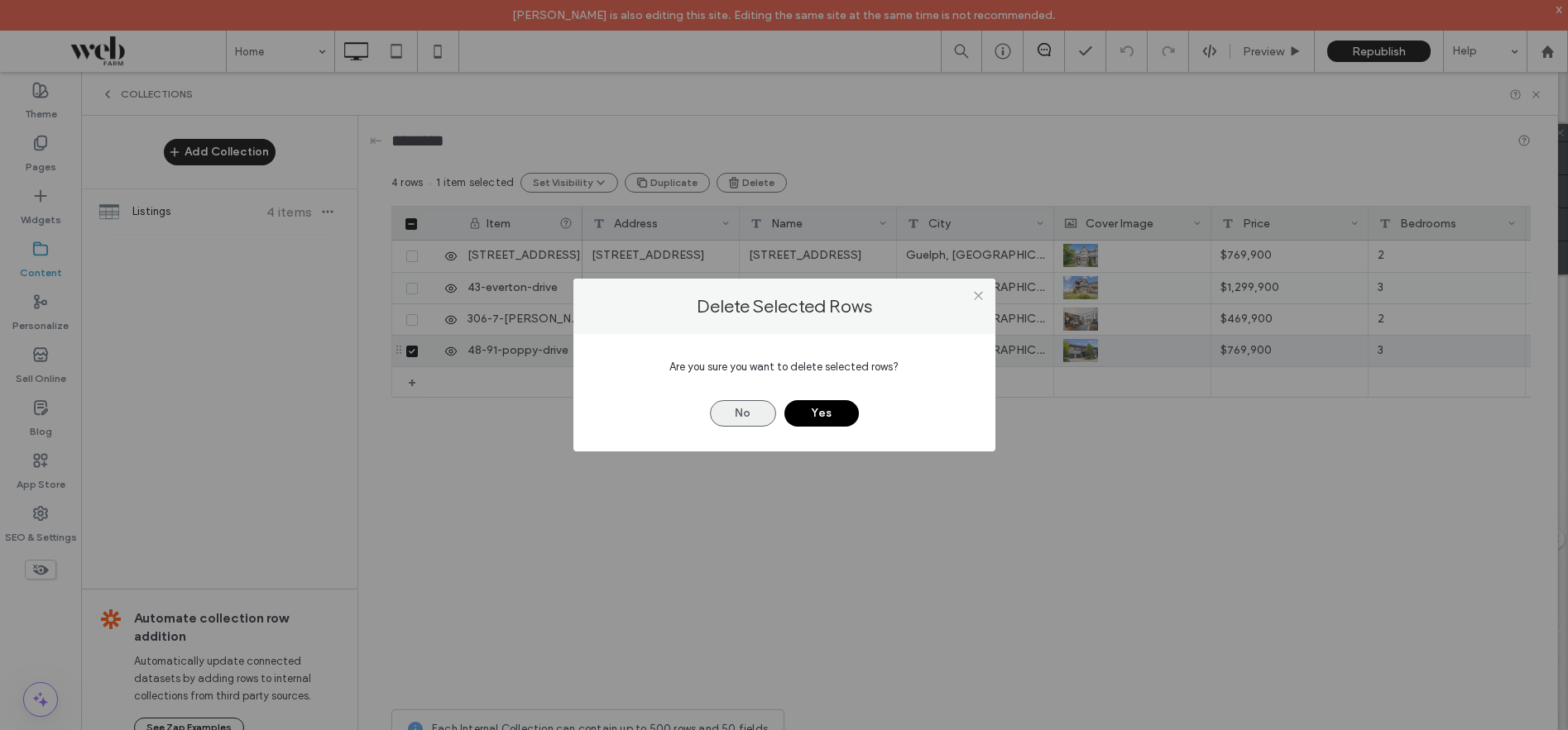
click at [741, 419] on button "No" at bounding box center [742, 413] width 66 height 27
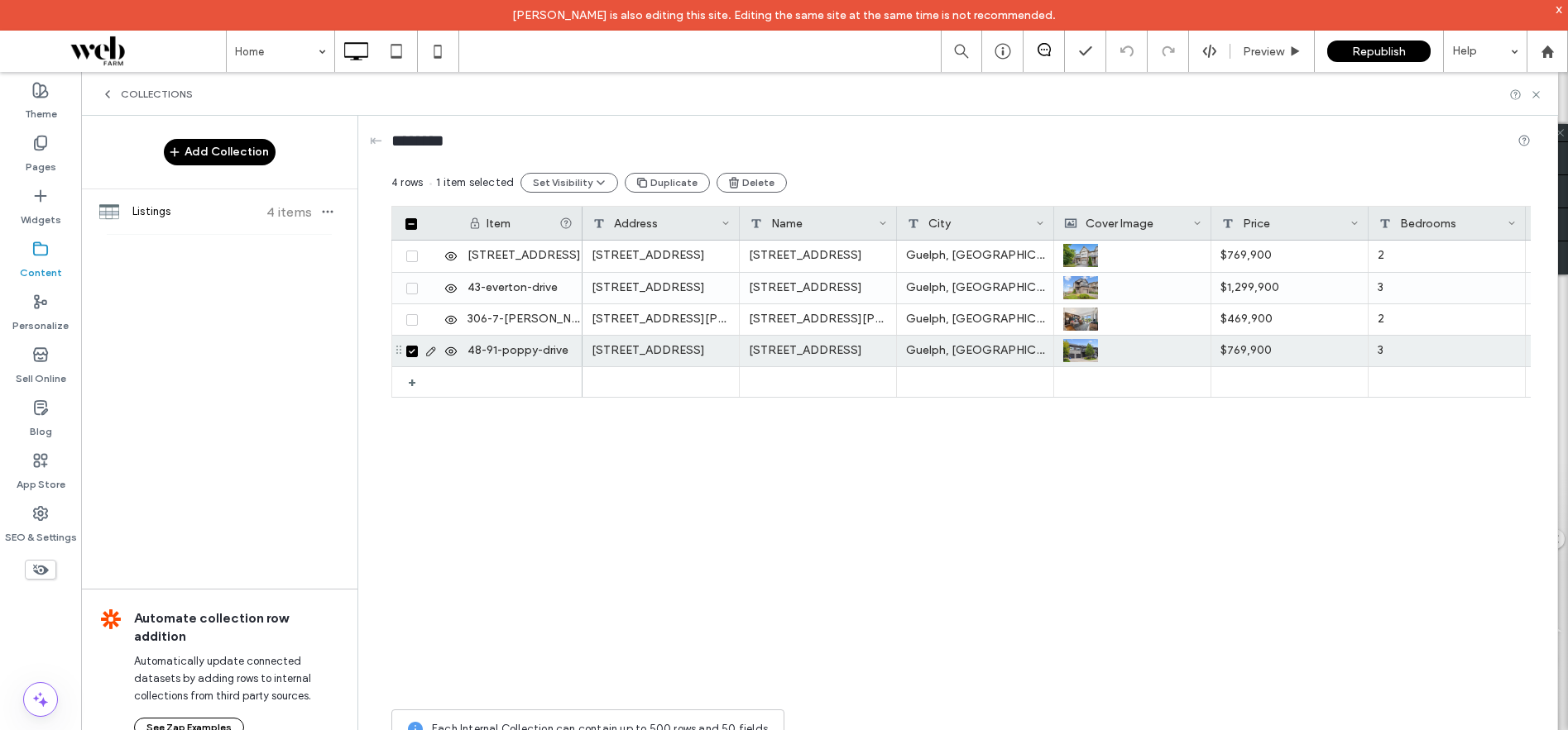
click at [451, 357] on div at bounding box center [430, 350] width 57 height 30
click at [450, 351] on use at bounding box center [450, 351] width 11 height 9
click at [413, 357] on div at bounding box center [430, 350] width 57 height 30
click at [411, 351] on icon at bounding box center [411, 352] width 6 height 5
